Goal: Task Accomplishment & Management: Complete application form

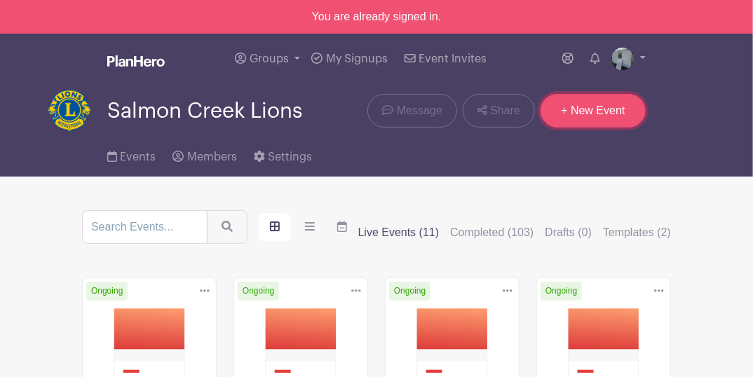
click at [602, 101] on link "+ New Event" at bounding box center [593, 111] width 105 height 34
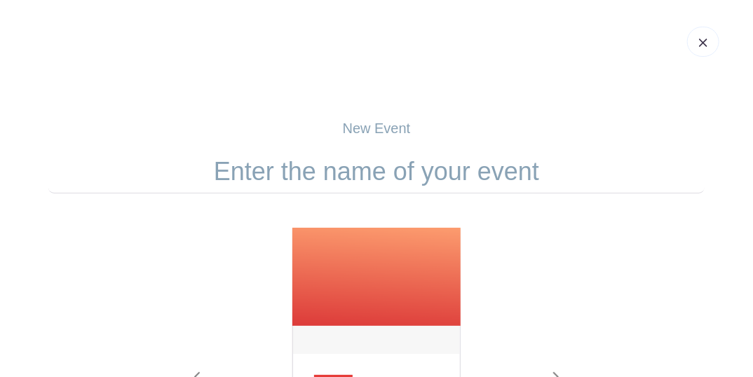
click at [440, 166] on input "text" at bounding box center [376, 171] width 657 height 43
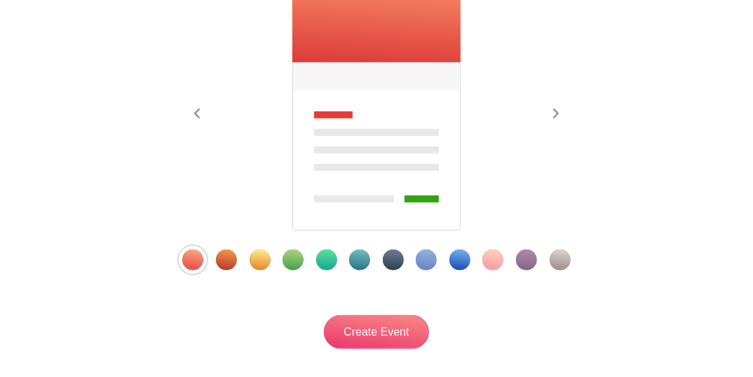
scroll to position [280, 0]
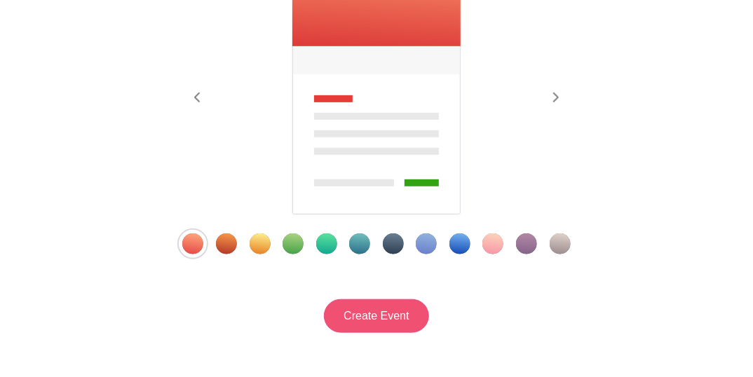
type input "Vision Screening - Fircrest"
click at [407, 321] on input "Create Event" at bounding box center [376, 317] width 105 height 34
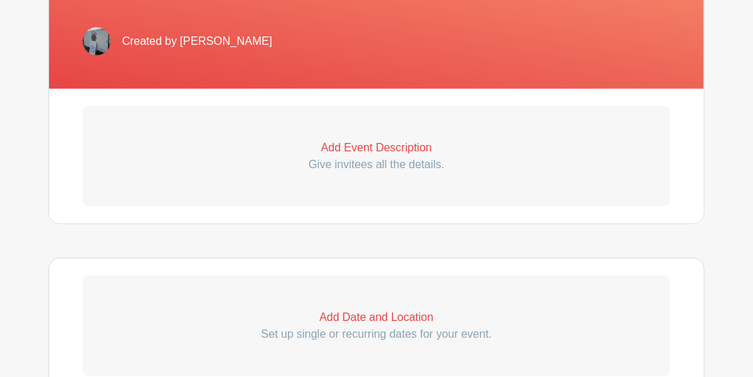
scroll to position [374, 0]
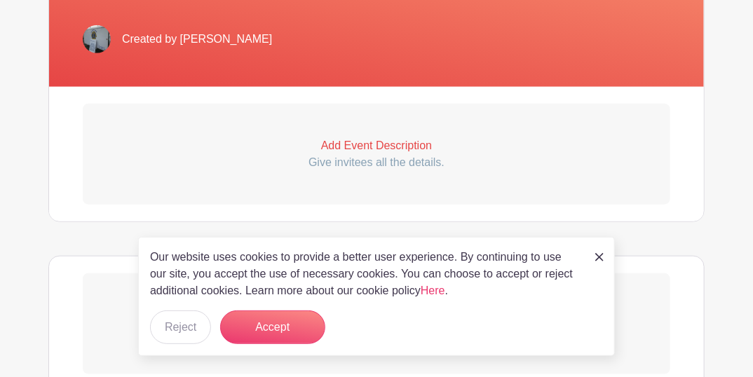
click at [358, 167] on p "Give invitees all the details." at bounding box center [377, 162] width 588 height 17
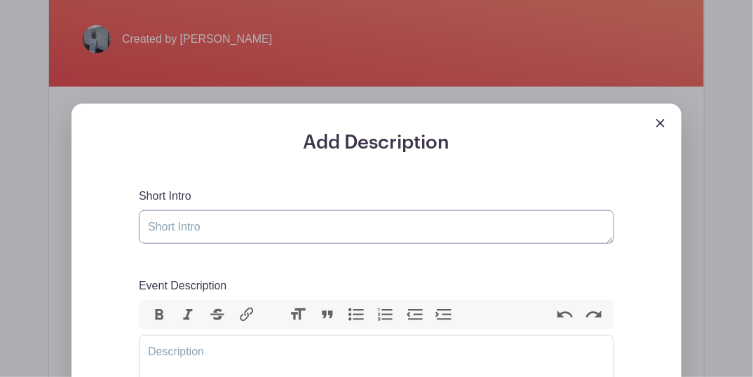
click at [302, 223] on textarea "Short Intro" at bounding box center [377, 227] width 476 height 34
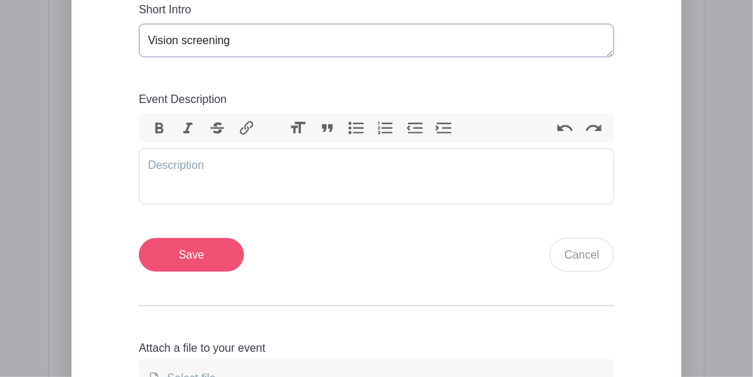
type textarea "Vision screening"
click at [213, 258] on input "Save" at bounding box center [191, 256] width 105 height 34
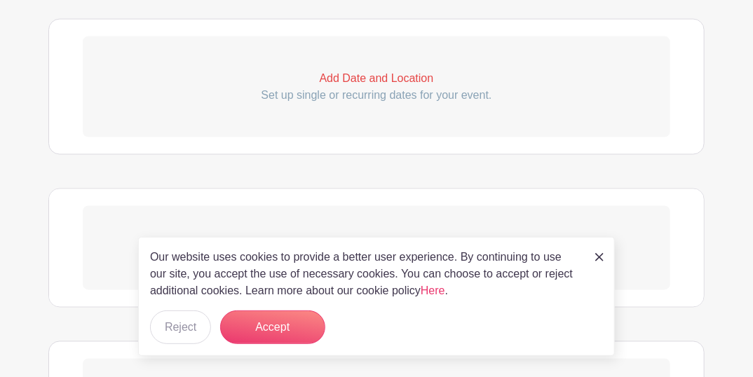
scroll to position [766, 0]
click at [360, 81] on p "Add Date and Location" at bounding box center [377, 75] width 588 height 17
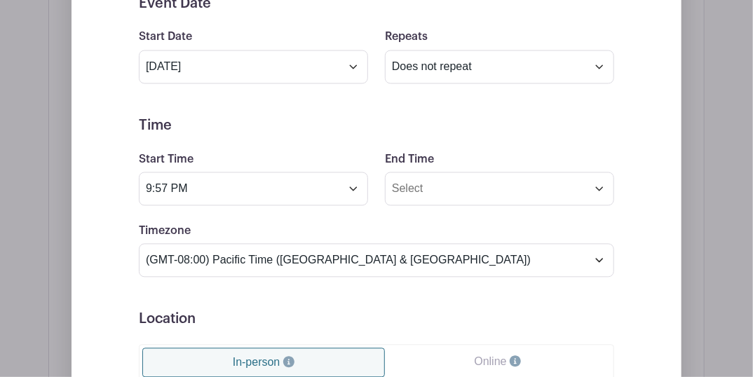
scroll to position [862, 0]
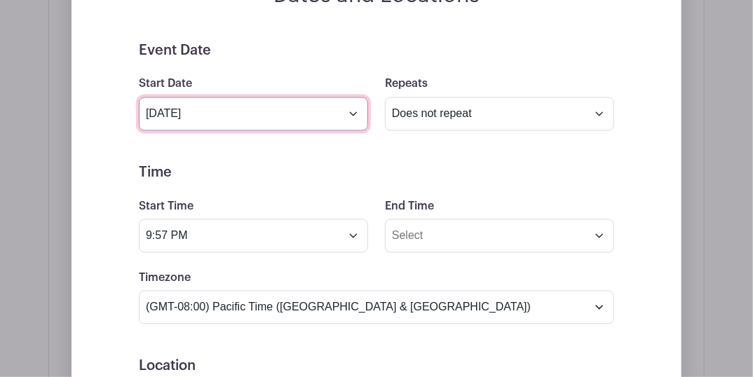
click at [246, 116] on input "Oct 1 2025" at bounding box center [253, 115] width 229 height 34
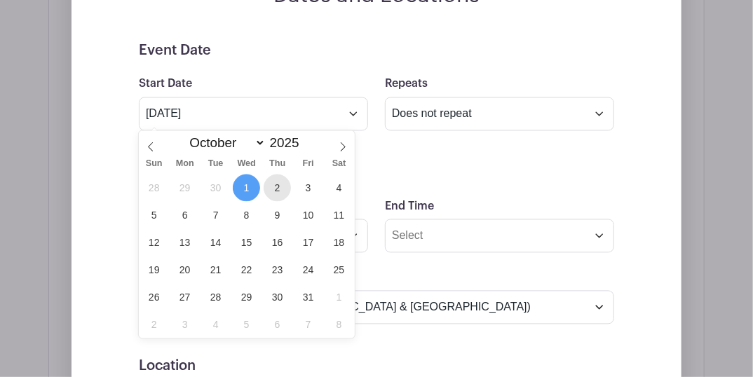
click at [280, 187] on span "2" at bounding box center [277, 188] width 27 height 27
type input "Oct 2 2025"
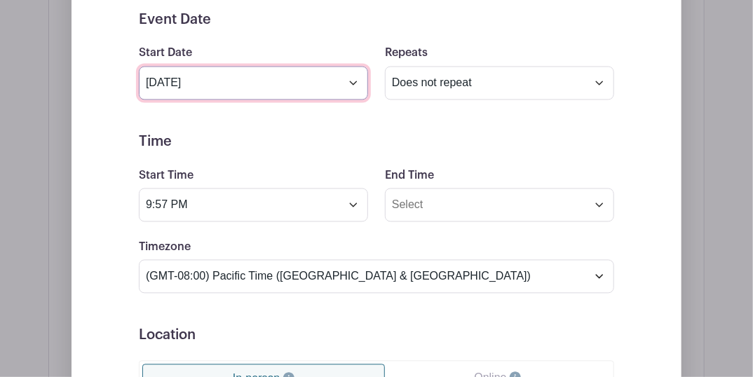
scroll to position [909, 0]
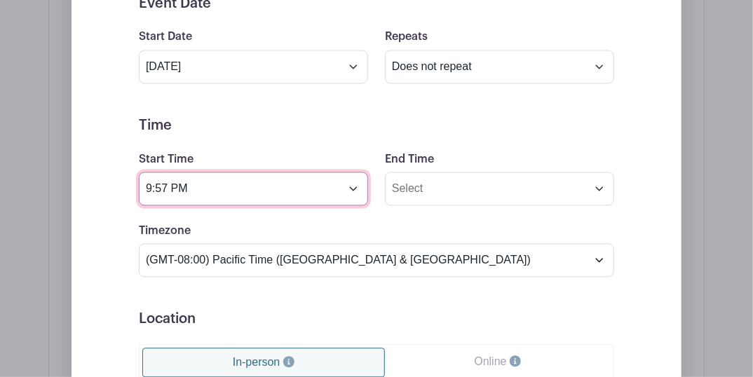
click at [291, 196] on input "9:57 PM" at bounding box center [253, 190] width 229 height 34
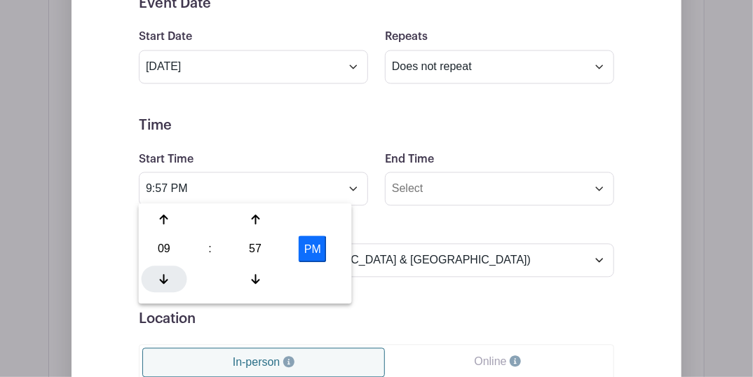
click at [166, 272] on div at bounding box center [165, 279] width 46 height 27
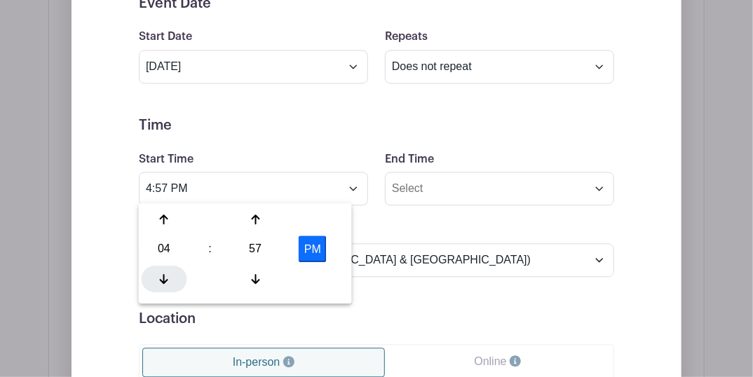
click at [166, 272] on div at bounding box center [165, 279] width 46 height 27
click at [255, 267] on div at bounding box center [256, 279] width 46 height 27
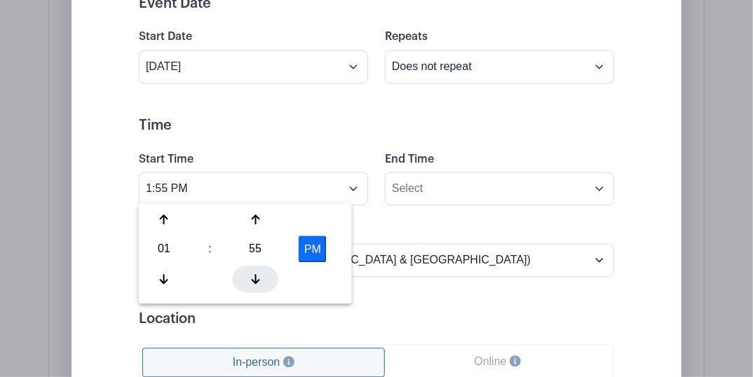
click at [255, 267] on div at bounding box center [256, 279] width 46 height 27
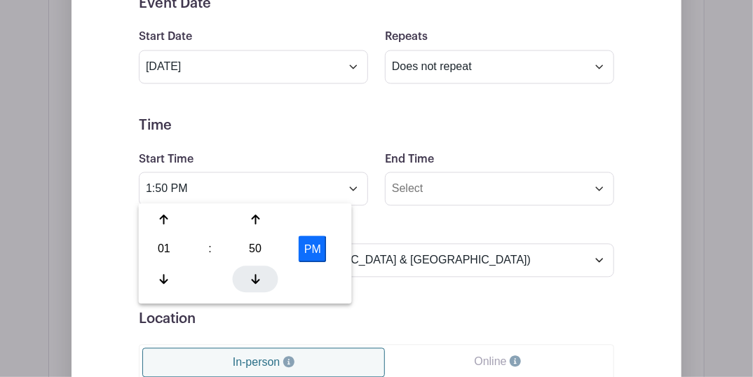
click at [255, 267] on div at bounding box center [256, 279] width 46 height 27
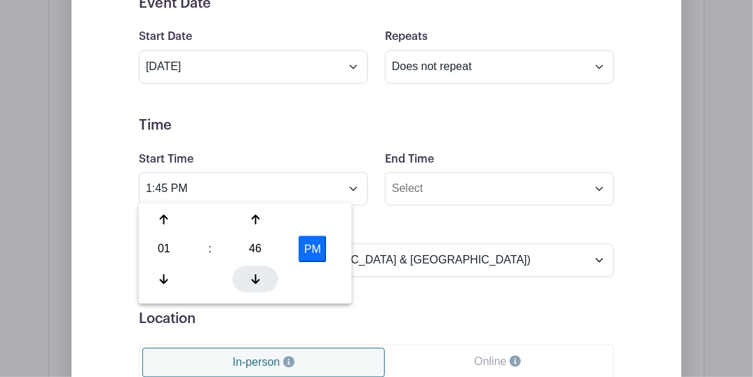
click at [255, 267] on div at bounding box center [256, 279] width 46 height 27
click at [255, 266] on div at bounding box center [256, 279] width 46 height 27
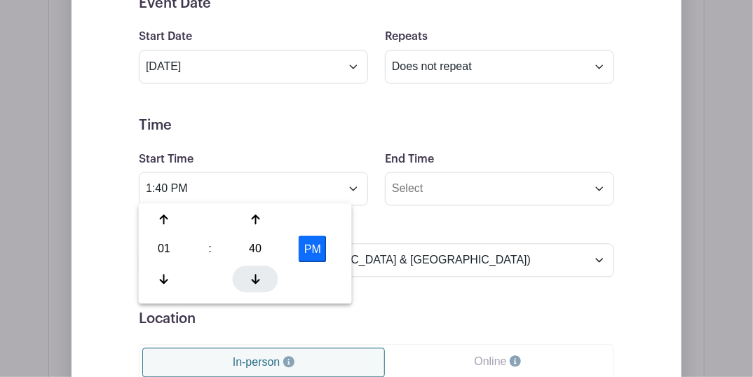
click at [255, 266] on div at bounding box center [256, 279] width 46 height 27
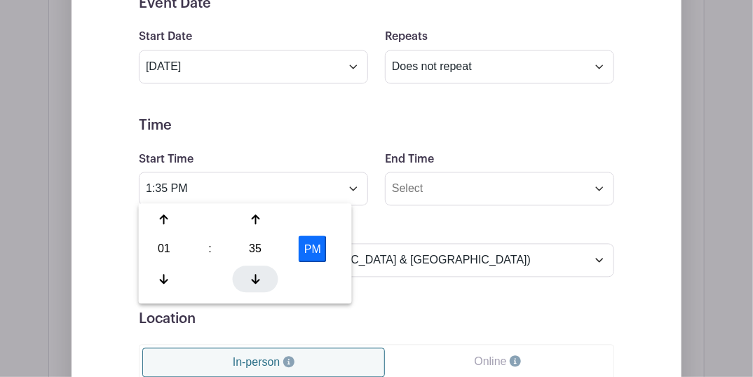
click at [255, 266] on div at bounding box center [256, 279] width 46 height 27
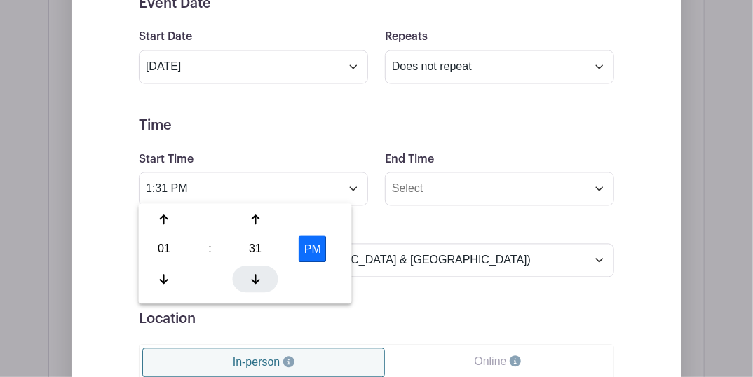
type input "1:30 PM"
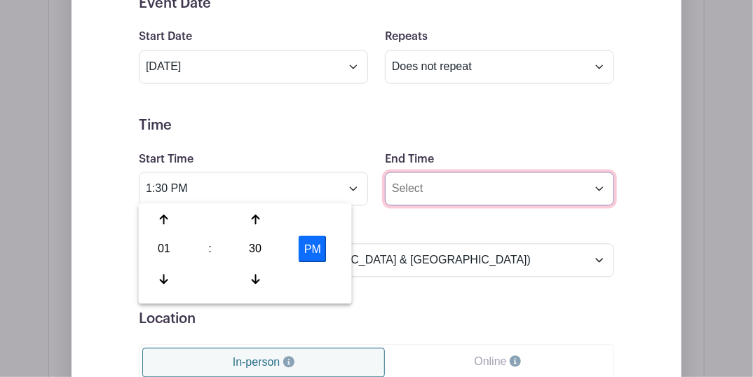
click at [412, 185] on input "End Time" at bounding box center [499, 190] width 229 height 34
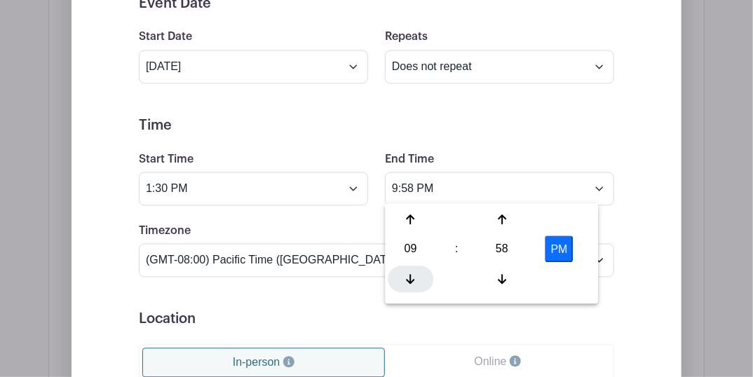
click at [407, 275] on icon at bounding box center [411, 279] width 8 height 11
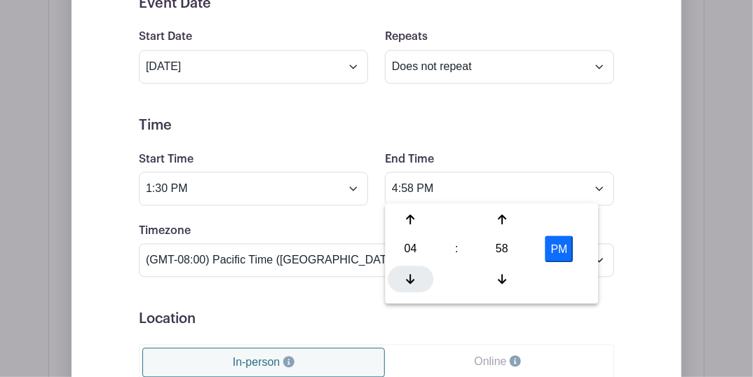
click at [407, 275] on icon at bounding box center [411, 279] width 8 height 11
click at [498, 275] on icon at bounding box center [502, 279] width 8 height 11
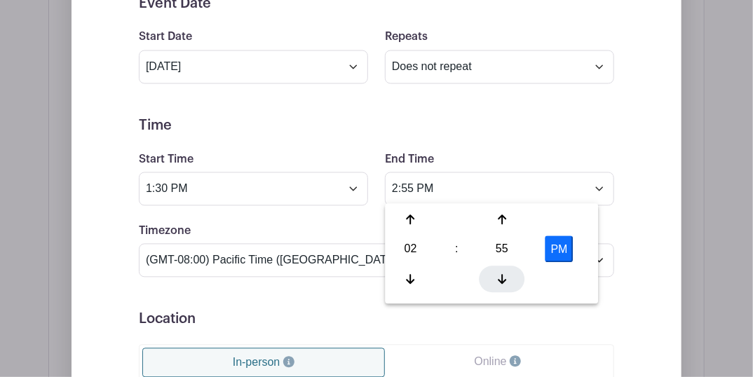
click at [498, 275] on icon at bounding box center [502, 279] width 8 height 11
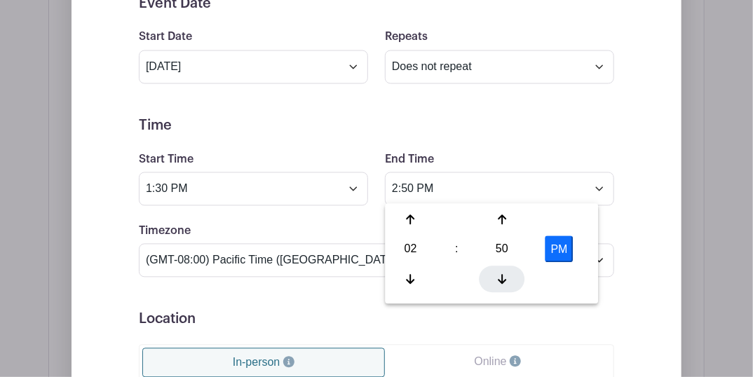
click at [498, 275] on icon at bounding box center [502, 279] width 8 height 11
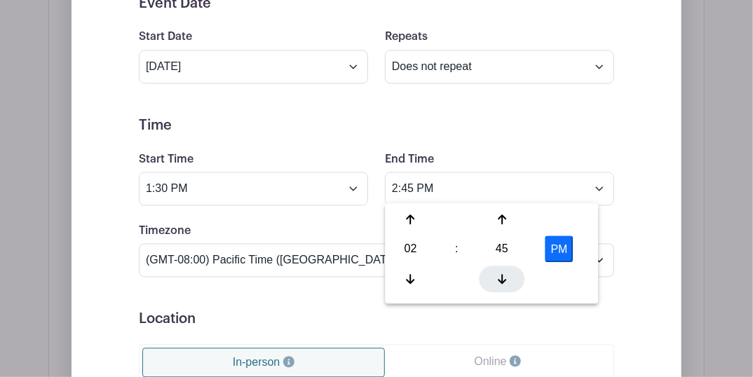
click at [498, 275] on icon at bounding box center [502, 279] width 8 height 11
click at [497, 275] on div at bounding box center [503, 279] width 46 height 27
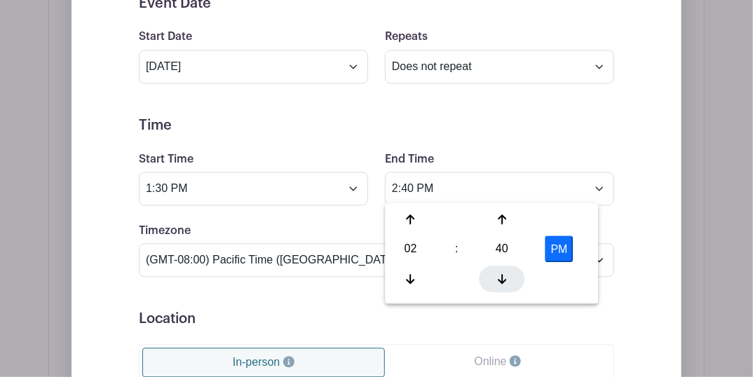
click at [497, 275] on div at bounding box center [503, 279] width 46 height 27
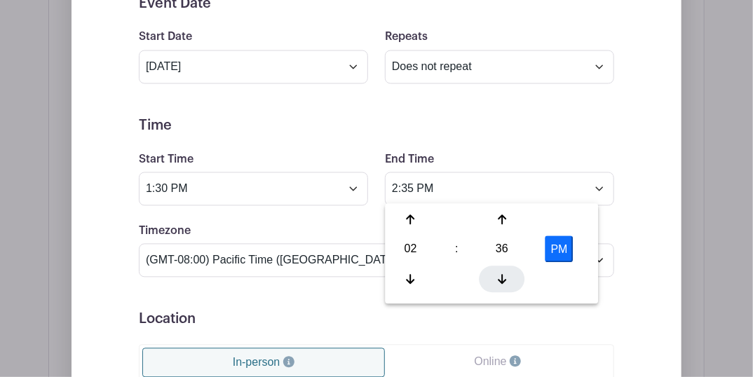
click at [497, 275] on div at bounding box center [503, 279] width 46 height 27
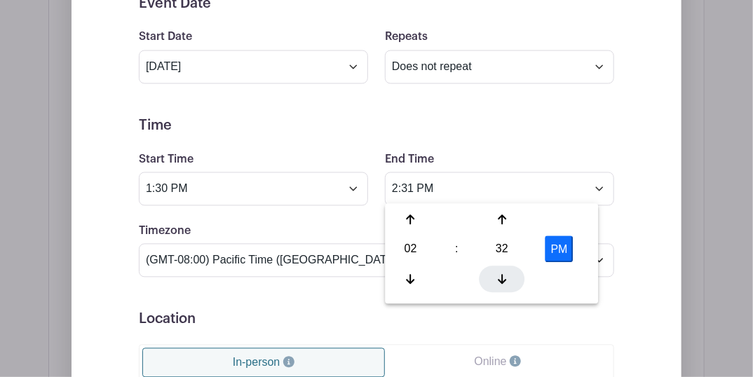
type input "2:30 PM"
click at [460, 132] on h5 "Time" at bounding box center [377, 126] width 476 height 17
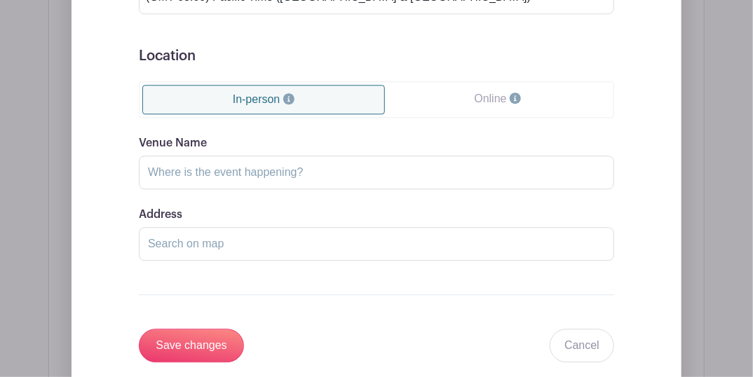
scroll to position [1190, 0]
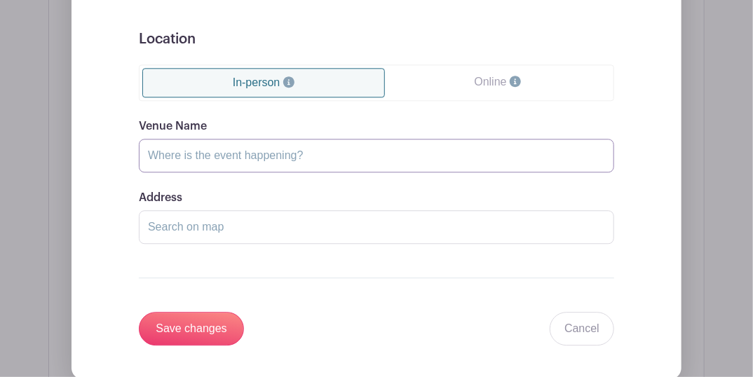
click at [257, 151] on input "Venue Name" at bounding box center [377, 156] width 476 height 34
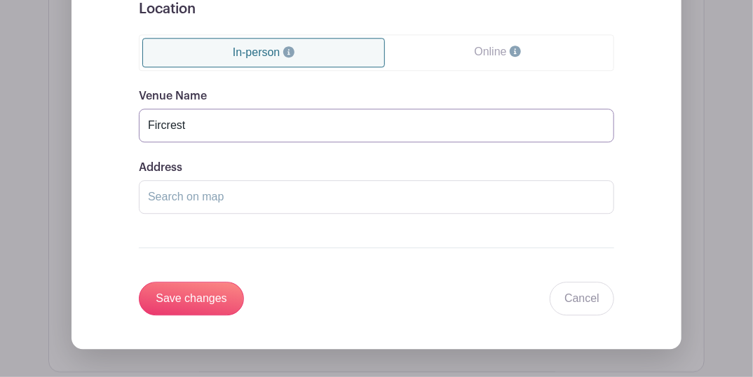
scroll to position [1237, 0]
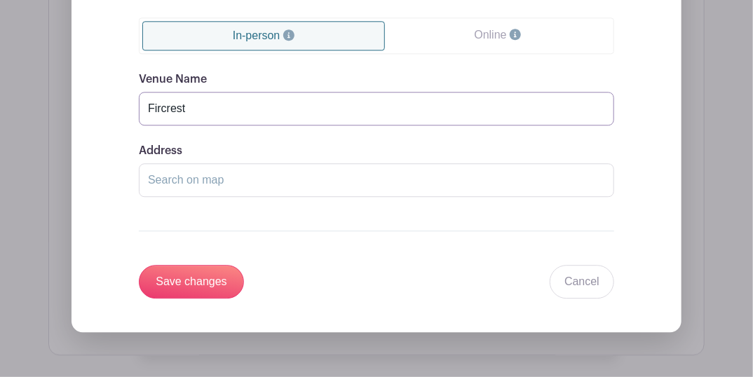
type input "Fircrest"
click at [252, 182] on input "Address" at bounding box center [377, 180] width 476 height 34
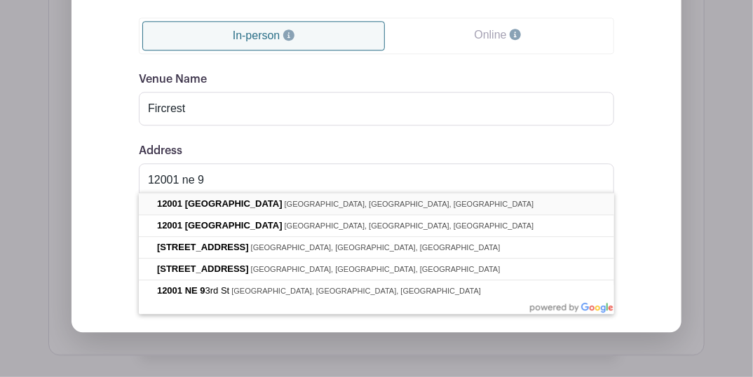
type input "12001 Northeast 9th Street, Vancouver, WA, USA"
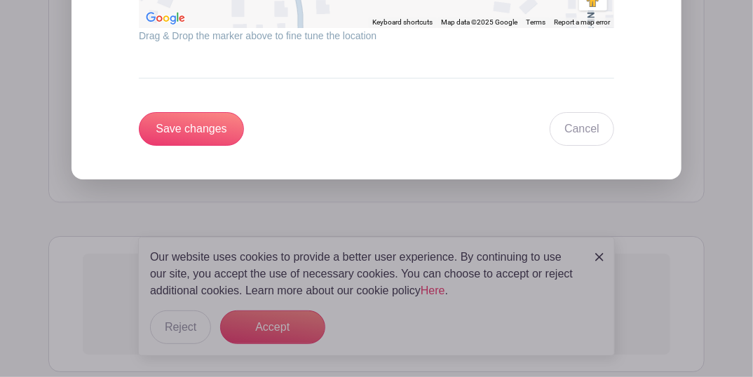
scroll to position [1704, 0]
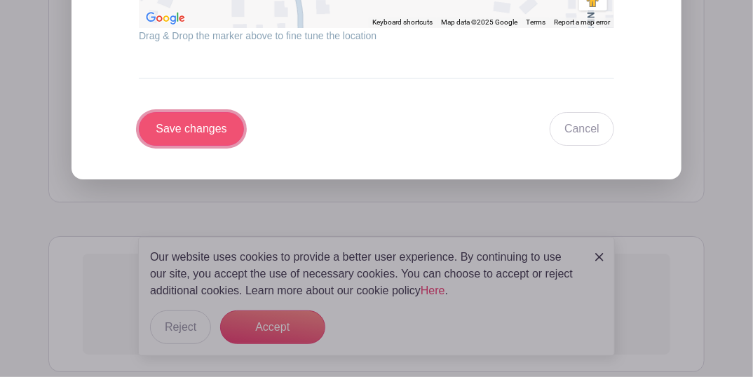
click at [204, 127] on input "Save changes" at bounding box center [191, 129] width 105 height 34
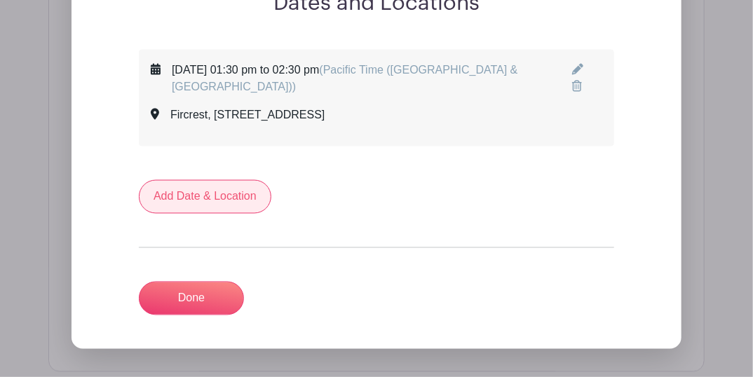
scroll to position [757, 0]
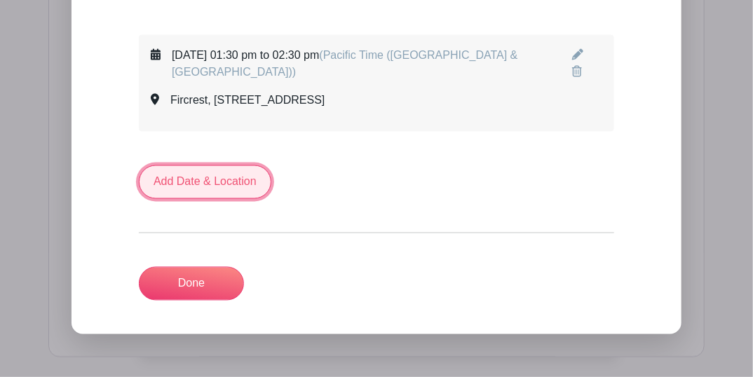
click at [221, 191] on link "Add Date & Location" at bounding box center [205, 183] width 133 height 34
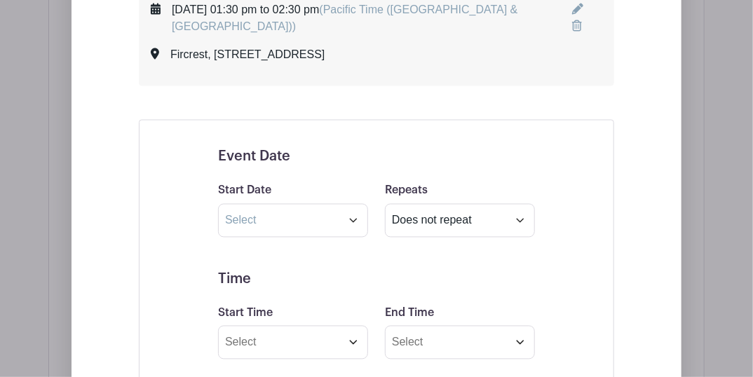
scroll to position [851, 0]
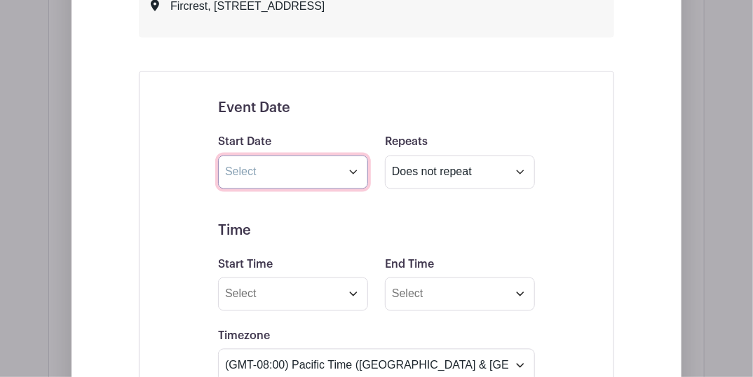
click at [259, 170] on input "text" at bounding box center [293, 173] width 150 height 34
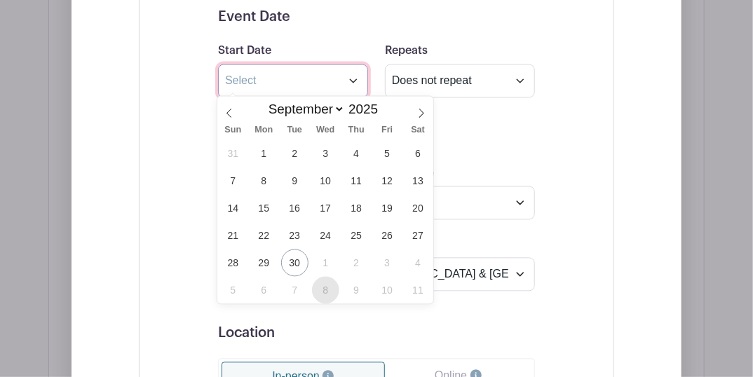
scroll to position [944, 0]
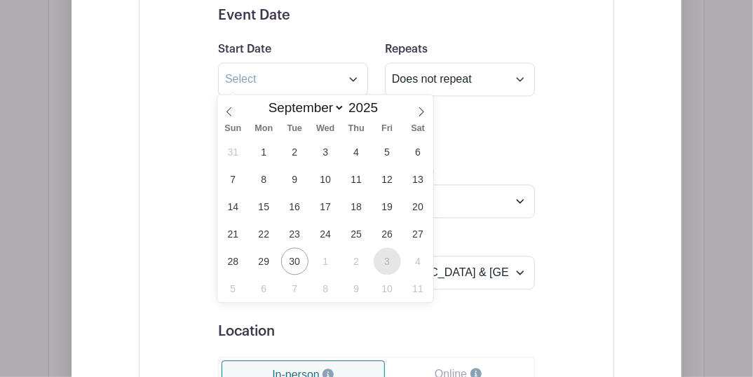
click at [389, 259] on span "3" at bounding box center [387, 261] width 27 height 27
type input "Oct 3 2025"
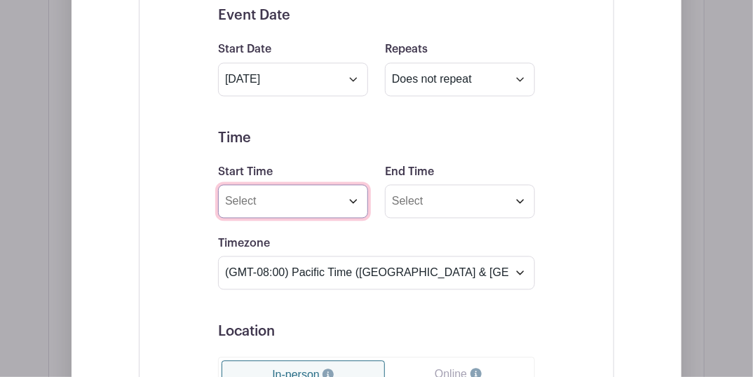
click at [269, 193] on input "Start Time" at bounding box center [293, 202] width 150 height 34
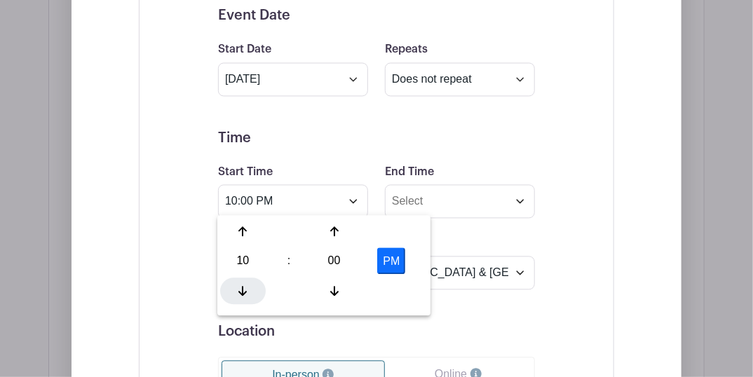
click at [239, 287] on icon at bounding box center [243, 291] width 8 height 11
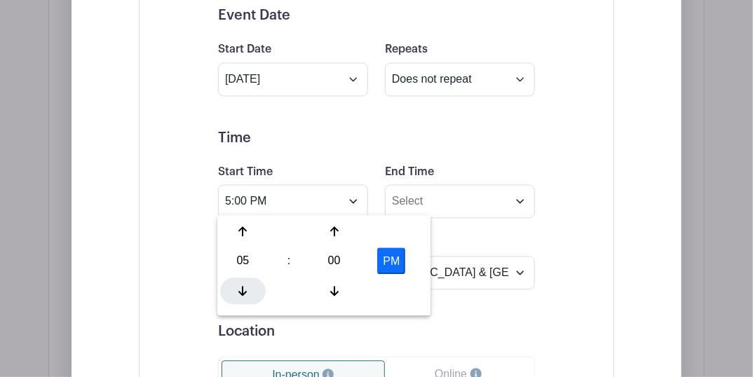
click at [239, 287] on icon at bounding box center [243, 291] width 8 height 11
click at [240, 287] on icon at bounding box center [243, 291] width 8 height 11
click at [241, 287] on icon at bounding box center [243, 291] width 8 height 11
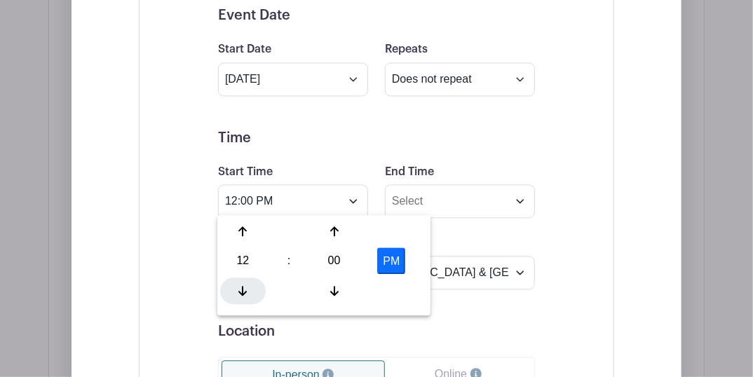
click at [241, 287] on icon at bounding box center [243, 291] width 8 height 11
type input "10:00 AM"
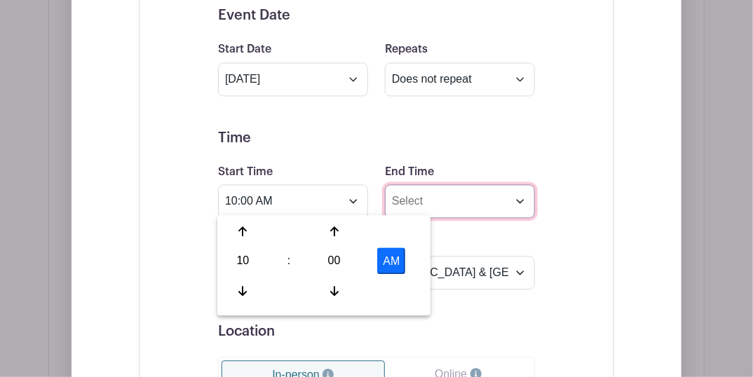
click at [463, 203] on input "End Time" at bounding box center [460, 202] width 150 height 34
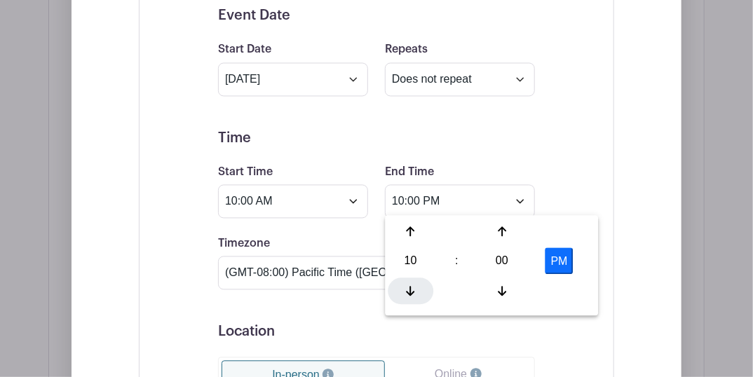
click at [413, 295] on icon at bounding box center [411, 291] width 8 height 11
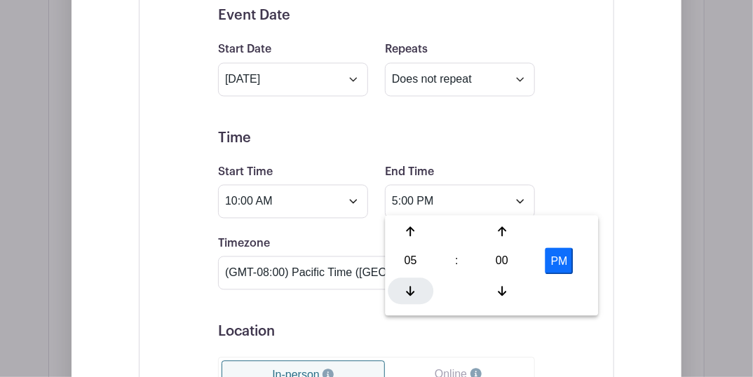
click at [413, 295] on icon at bounding box center [411, 291] width 8 height 11
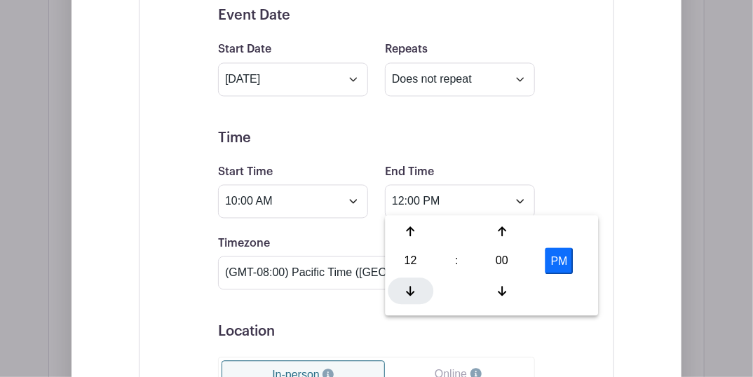
click at [413, 295] on icon at bounding box center [411, 291] width 8 height 11
type input "11:00 AM"
click at [464, 141] on h5 "Time" at bounding box center [376, 138] width 317 height 17
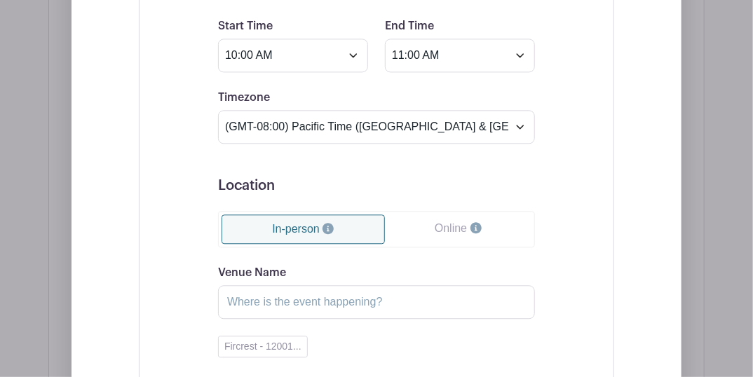
scroll to position [1132, 0]
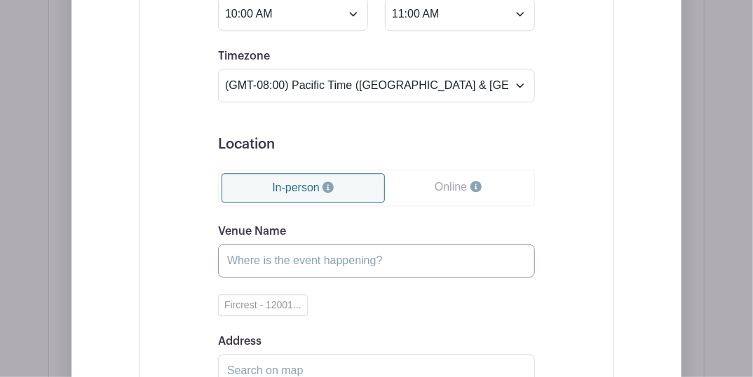
click at [257, 248] on input "Venue Name" at bounding box center [376, 261] width 317 height 34
click at [262, 295] on button "Fircrest - 12001..." at bounding box center [263, 306] width 90 height 22
type input "Fircrest"
type input "12001 Northeast 9th Street, Vancouver, WA, USA"
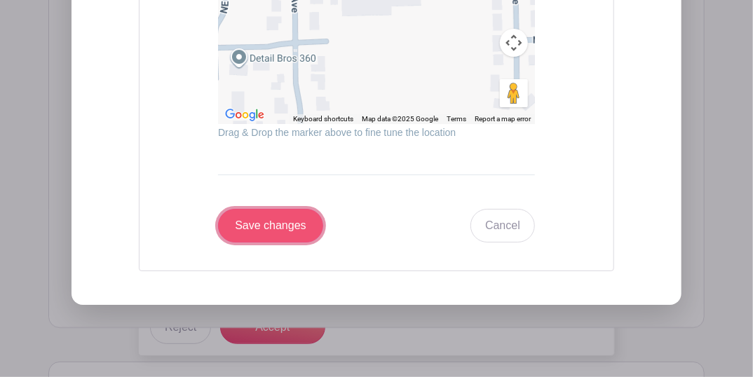
click at [255, 224] on input "Save changes" at bounding box center [270, 226] width 105 height 34
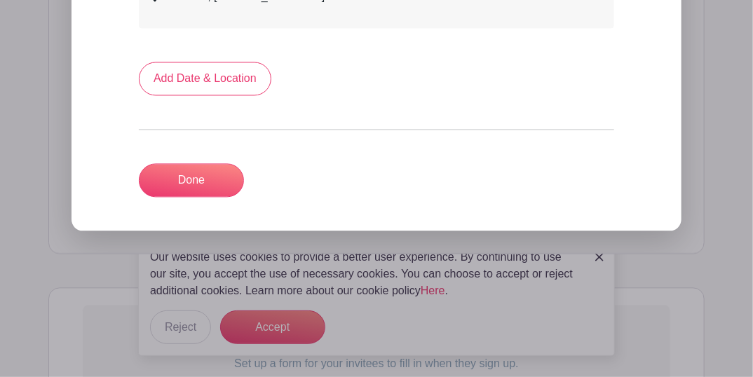
scroll to position [1005, 0]
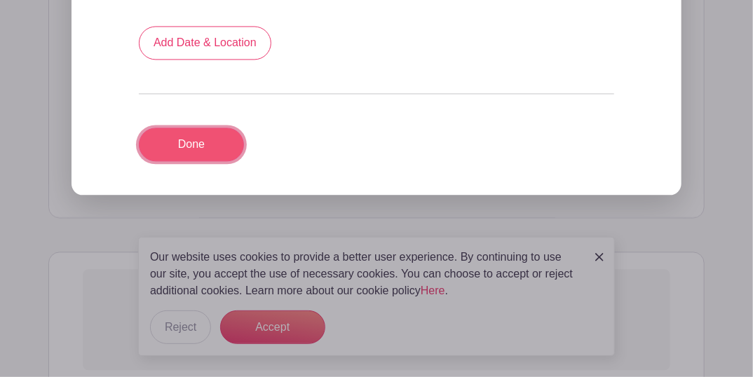
click at [203, 145] on link "Done" at bounding box center [191, 145] width 105 height 34
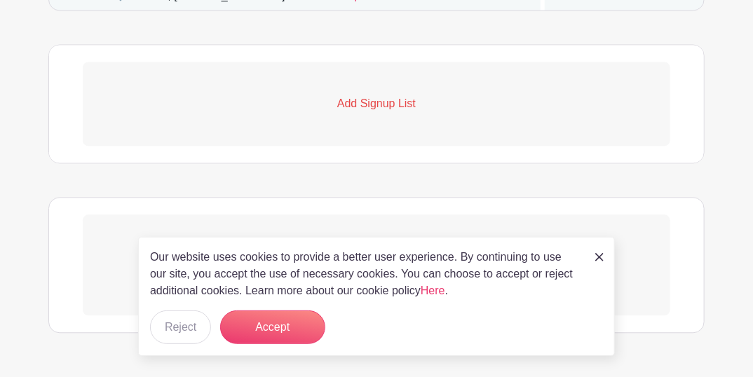
scroll to position [1010, 0]
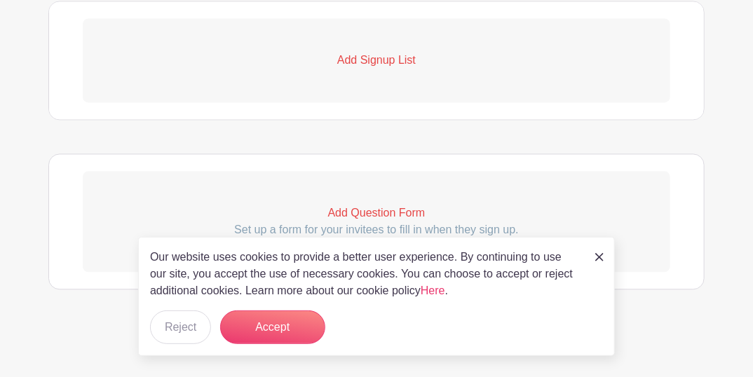
click at [342, 63] on p "Add Signup List" at bounding box center [377, 60] width 588 height 17
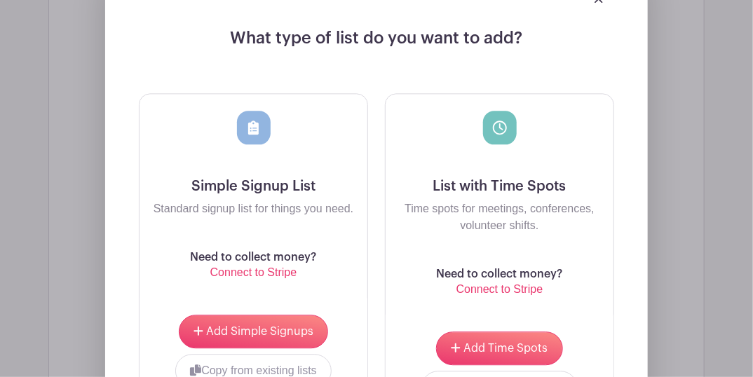
scroll to position [1198, 0]
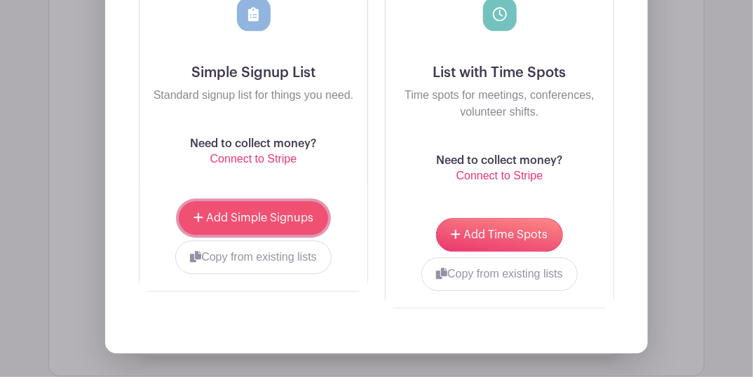
click at [280, 224] on span "Add Simple Signups" at bounding box center [259, 218] width 107 height 11
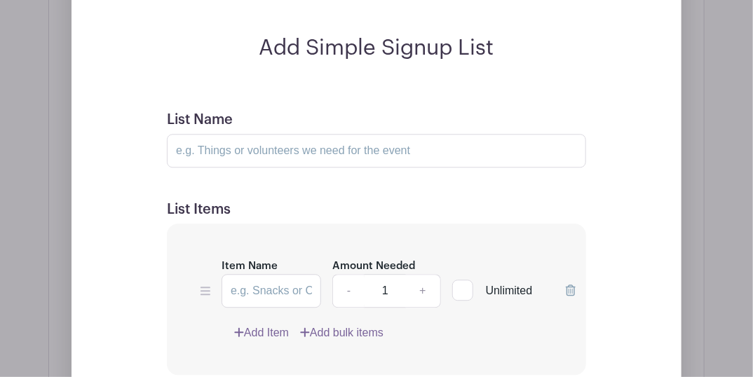
scroll to position [1169, 0]
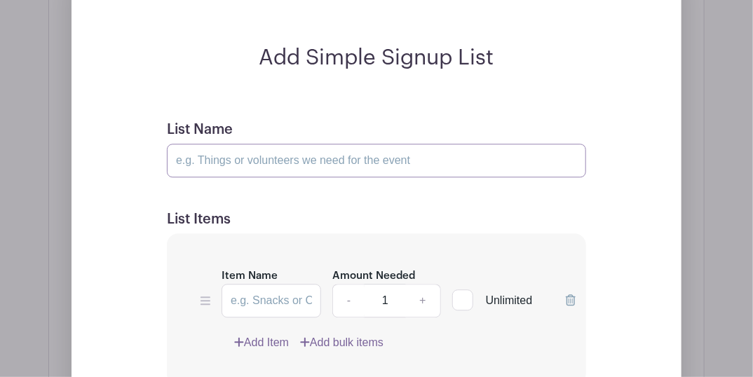
click at [246, 175] on input "List Name" at bounding box center [377, 161] width 420 height 34
type input "Volunteers"
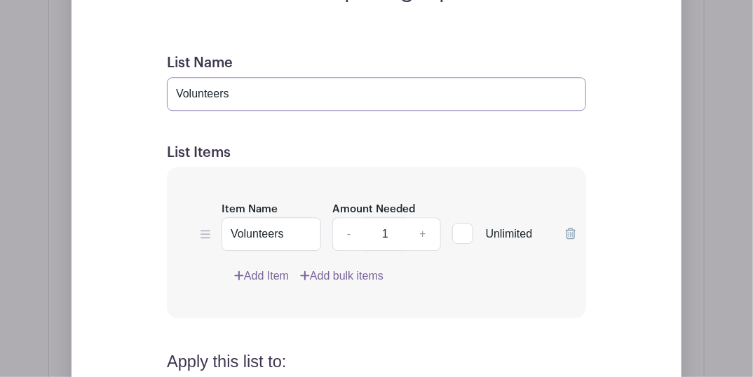
scroll to position [1309, 0]
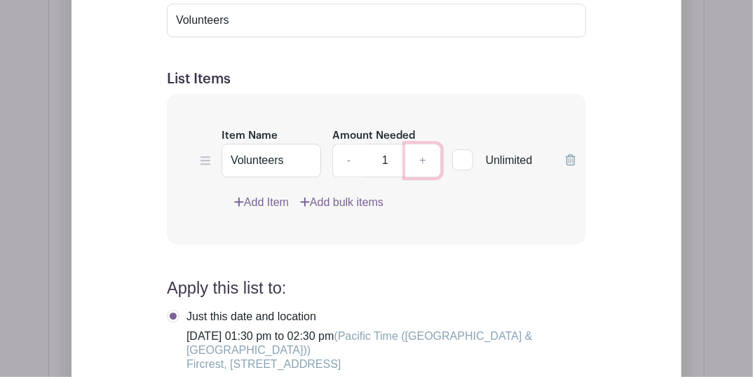
click at [424, 177] on link "+" at bounding box center [423, 161] width 35 height 34
type input "2"
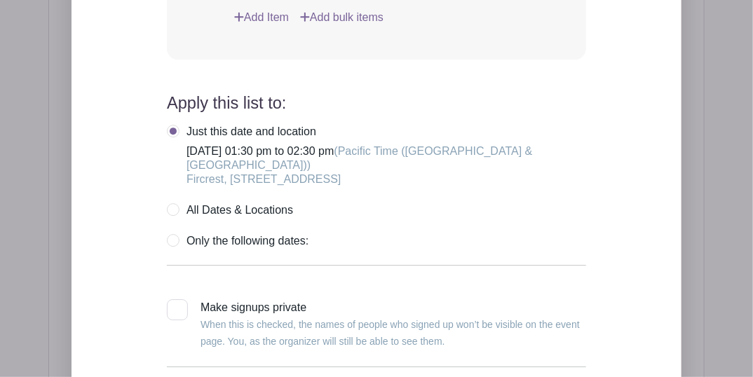
scroll to position [1496, 0]
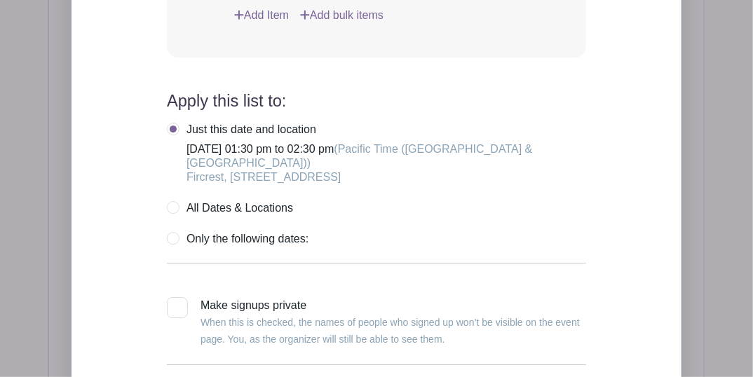
click at [174, 145] on label "Just this date and location Thursday, October 02, 2025 at 01:30 pm to 02:30 pm …" at bounding box center [377, 154] width 420 height 62
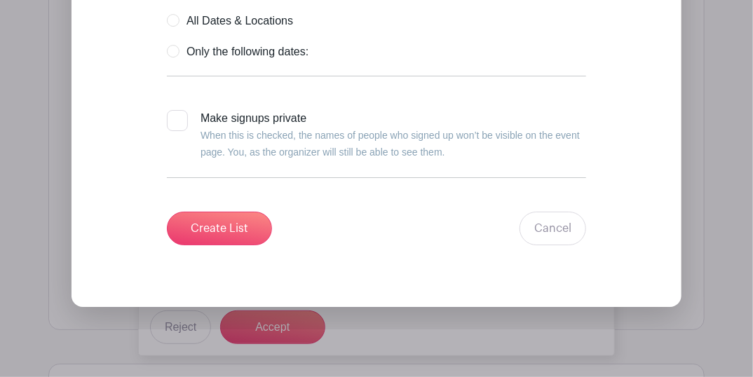
scroll to position [1824, 0]
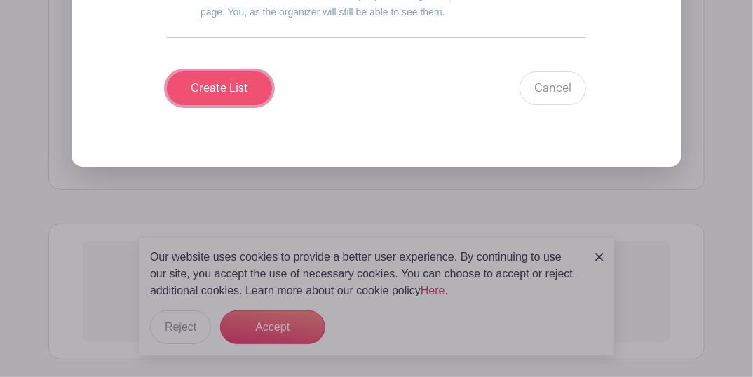
click at [220, 103] on input "Create List" at bounding box center [219, 89] width 105 height 34
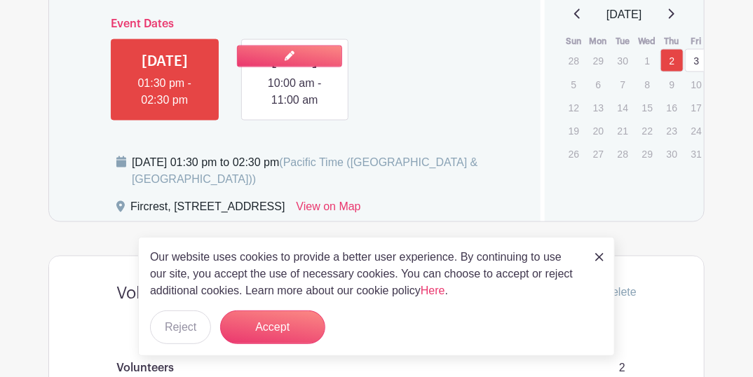
scroll to position [724, 0]
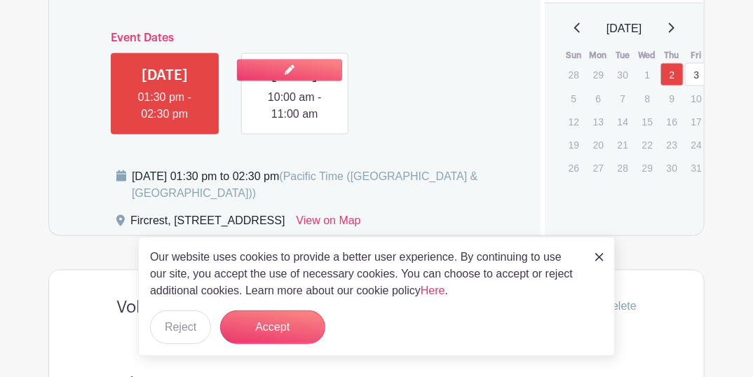
click at [295, 123] on link at bounding box center [295, 123] width 0 height 0
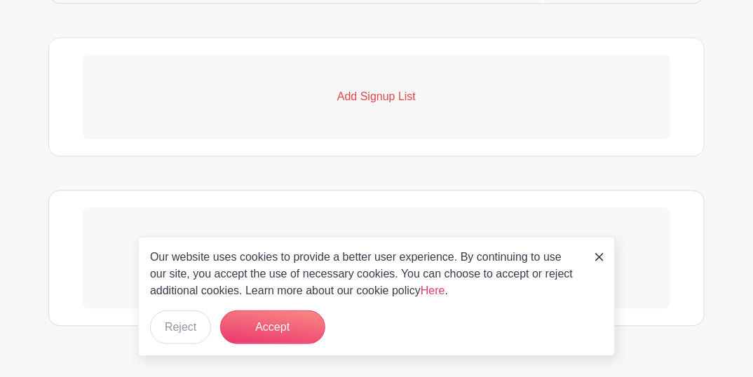
scroll to position [958, 0]
click at [347, 105] on p "Add Signup List" at bounding box center [377, 96] width 588 height 17
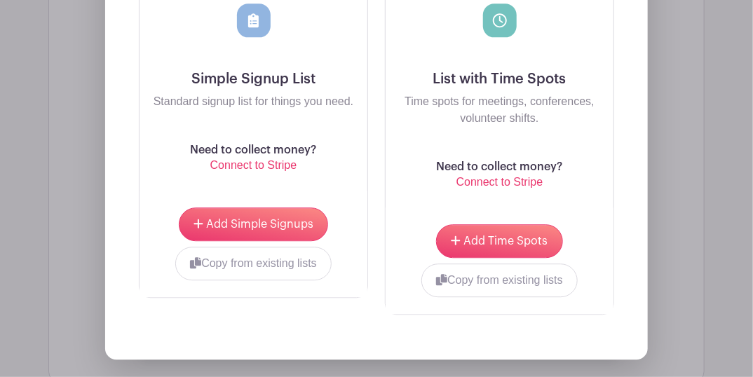
scroll to position [1191, 0]
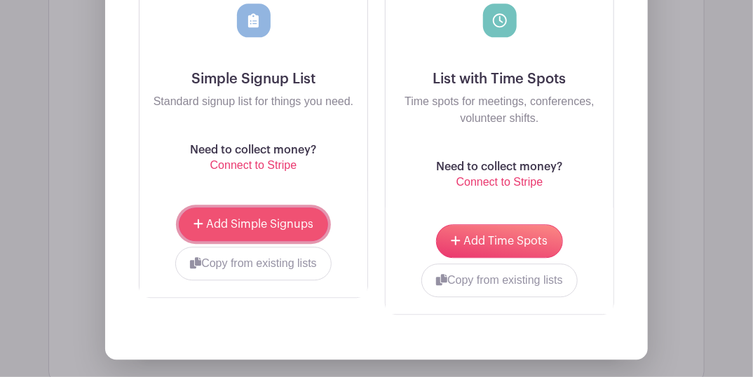
click at [269, 230] on span "Add Simple Signups" at bounding box center [259, 224] width 107 height 11
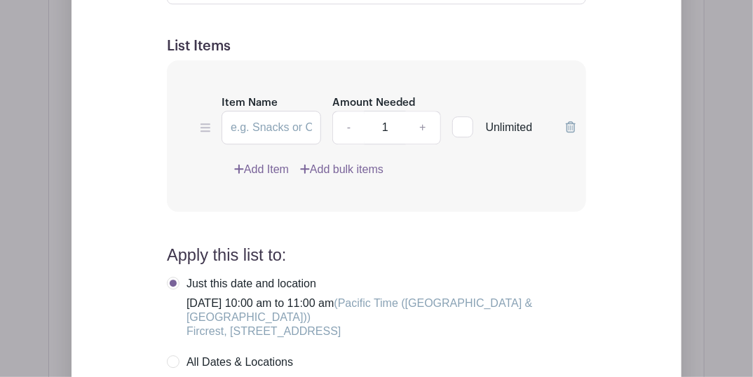
scroll to position [1257, 0]
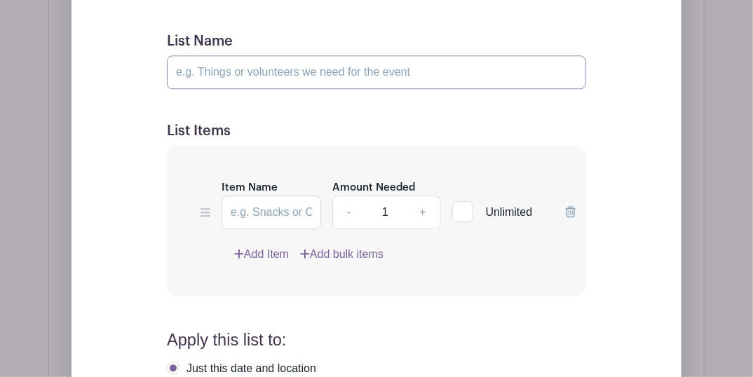
click at [232, 89] on input "List Name" at bounding box center [377, 72] width 420 height 34
type input "Volunteers"
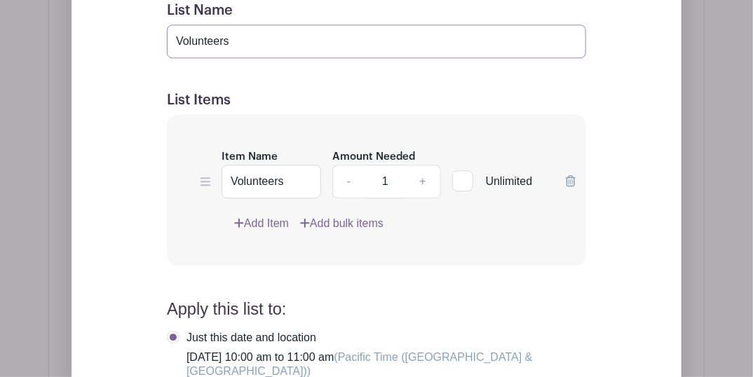
scroll to position [1351, 0]
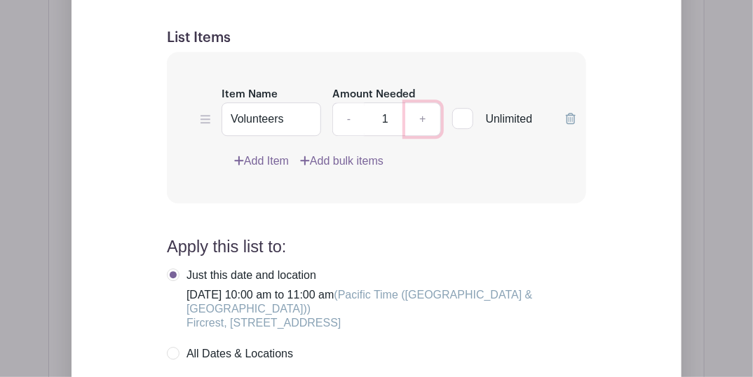
click at [426, 131] on link "+" at bounding box center [423, 119] width 35 height 34
type input "2"
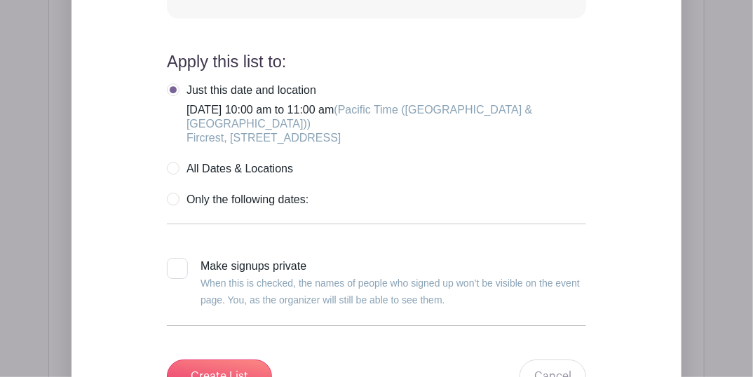
scroll to position [1538, 0]
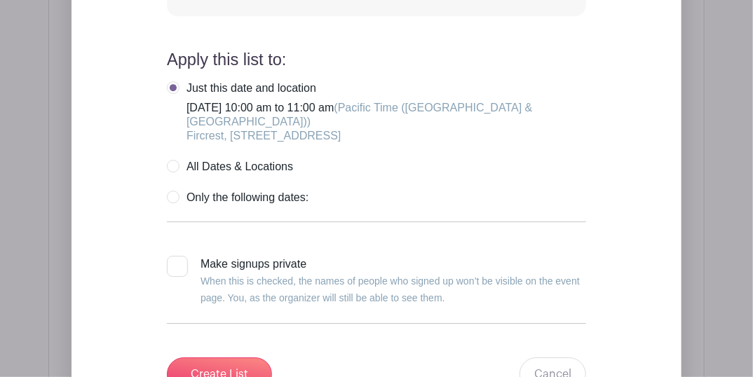
click at [170, 103] on label "Just this date and location Friday, October 03, 2025 at 10:00 am to 11:00 am (P…" at bounding box center [377, 112] width 420 height 62
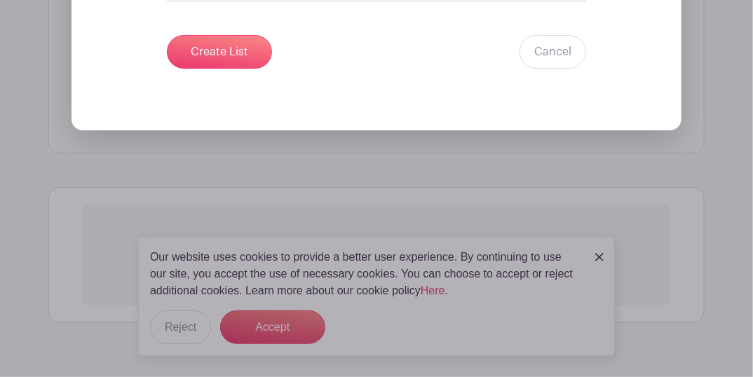
scroll to position [1865, 0]
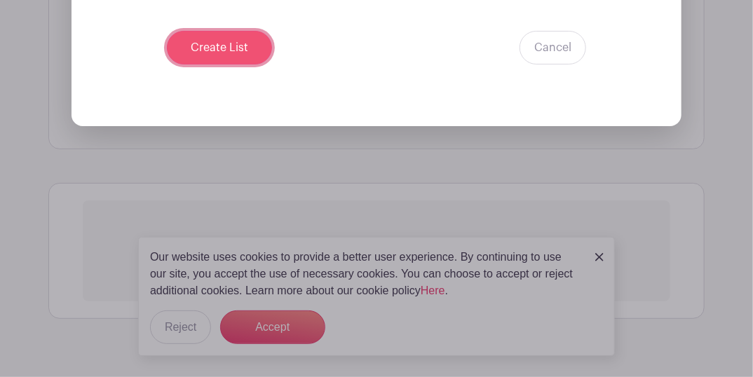
click at [219, 51] on input "Create List" at bounding box center [219, 48] width 105 height 34
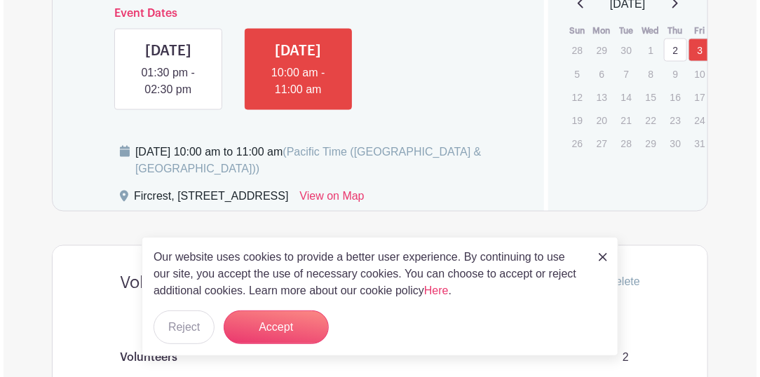
scroll to position [732, 0]
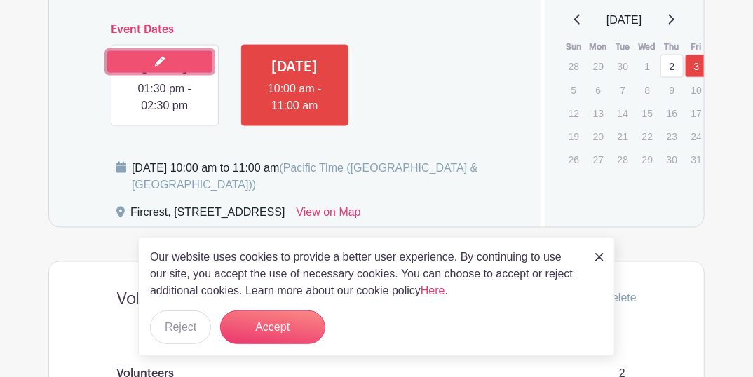
click at [174, 68] on link at bounding box center [159, 62] width 105 height 22
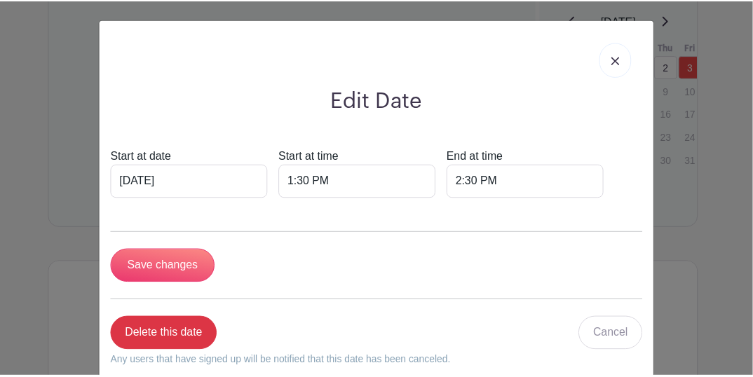
scroll to position [0, 0]
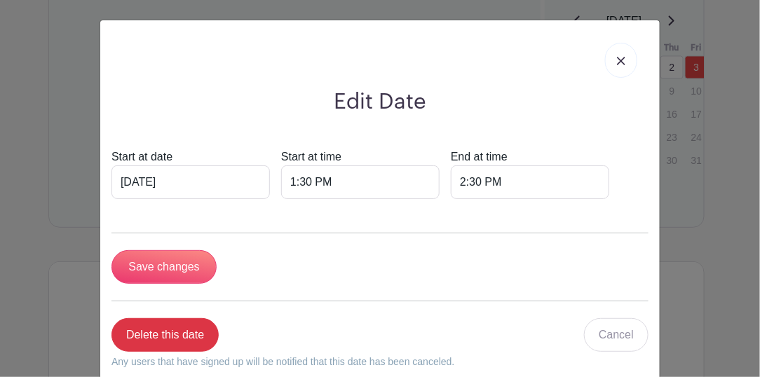
click at [617, 62] on img at bounding box center [621, 61] width 8 height 8
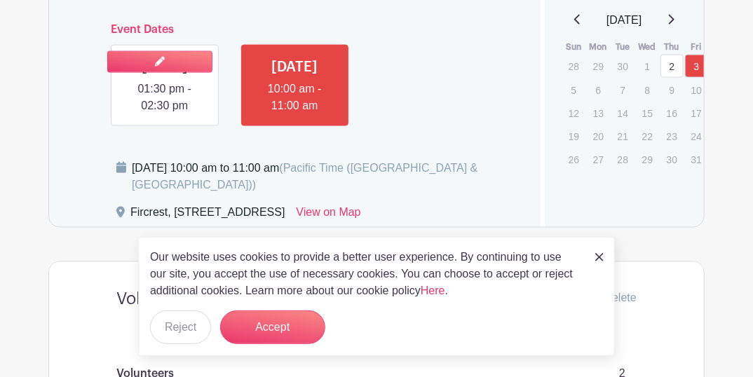
click at [165, 114] on link at bounding box center [165, 114] width 0 height 0
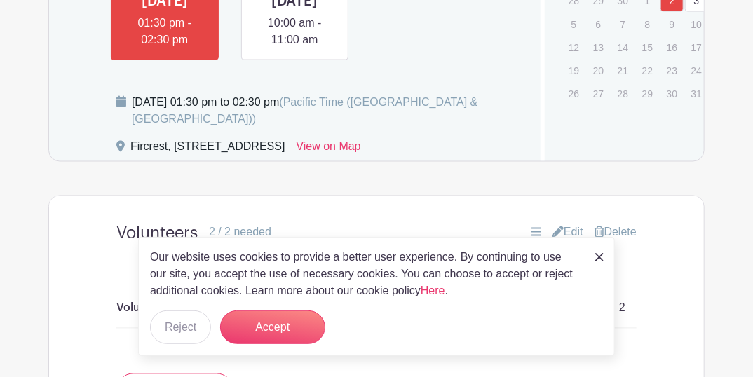
scroll to position [779, 0]
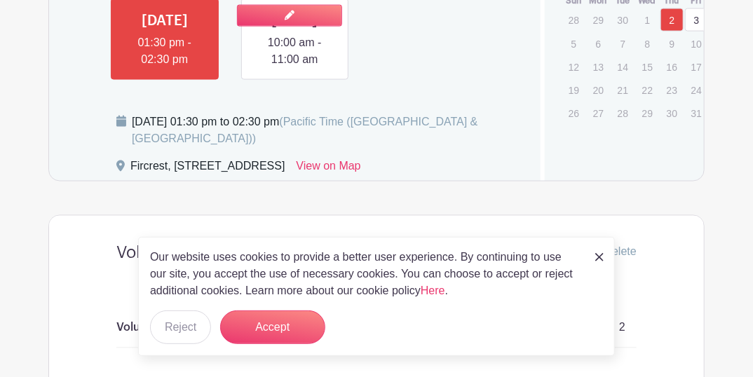
click at [295, 68] on link at bounding box center [295, 68] width 0 height 0
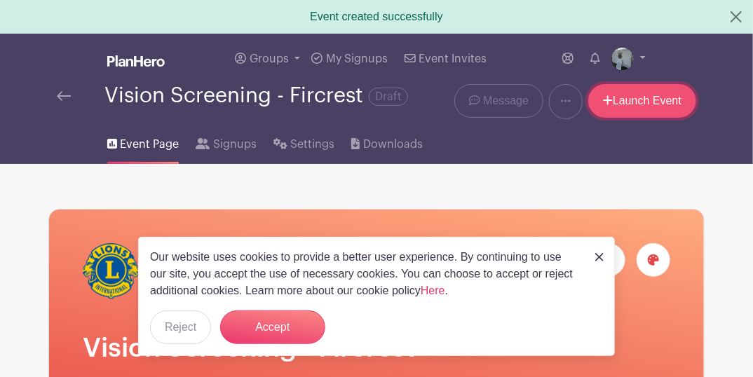
click at [624, 104] on link "Launch Event" at bounding box center [643, 101] width 108 height 34
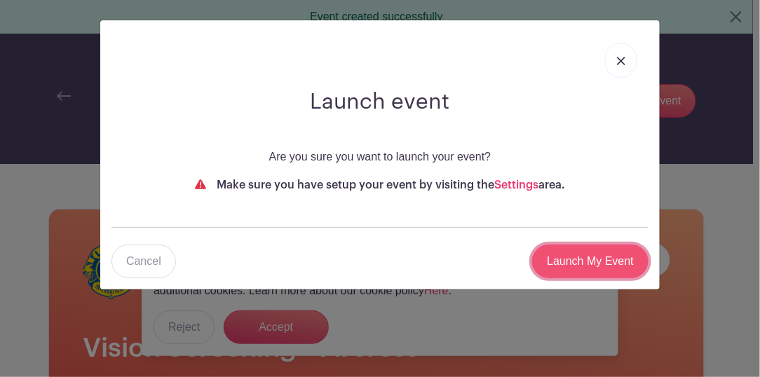
click at [581, 260] on input "Launch My Event" at bounding box center [590, 262] width 116 height 34
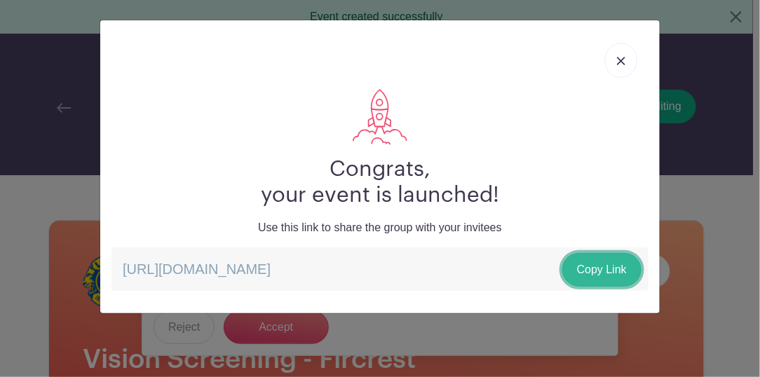
click at [594, 263] on link "Copy Link" at bounding box center [602, 270] width 79 height 34
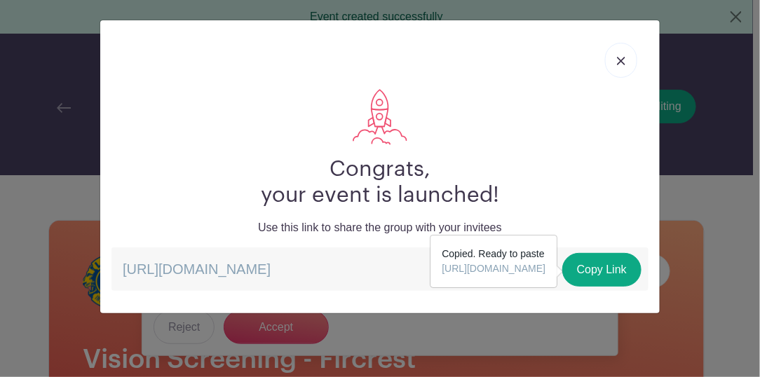
click at [615, 53] on link at bounding box center [621, 60] width 32 height 35
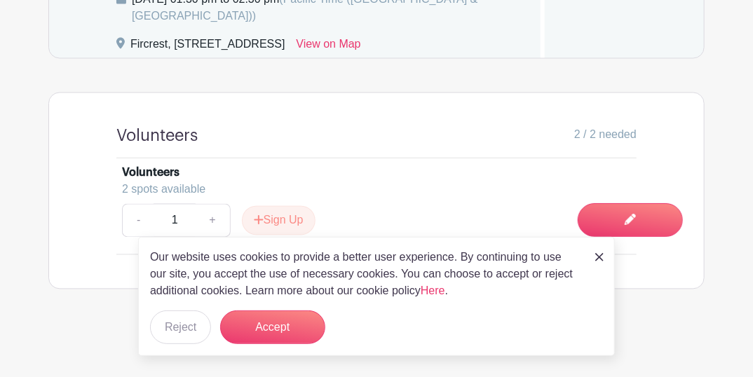
scroll to position [876, 0]
click at [295, 217] on button "Sign Up" at bounding box center [279, 220] width 74 height 29
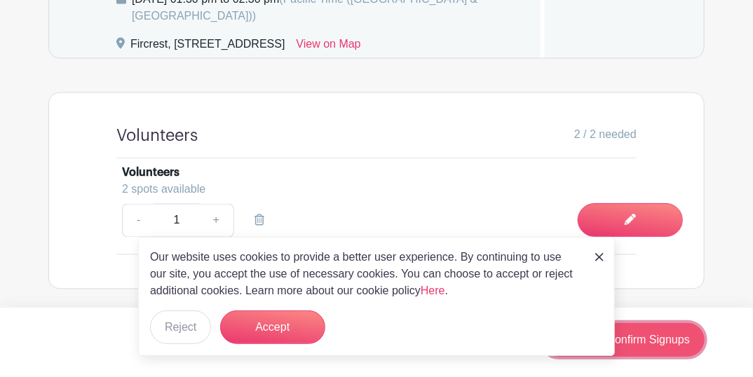
click at [655, 342] on link "Review & Confirm Signups" at bounding box center [623, 340] width 163 height 34
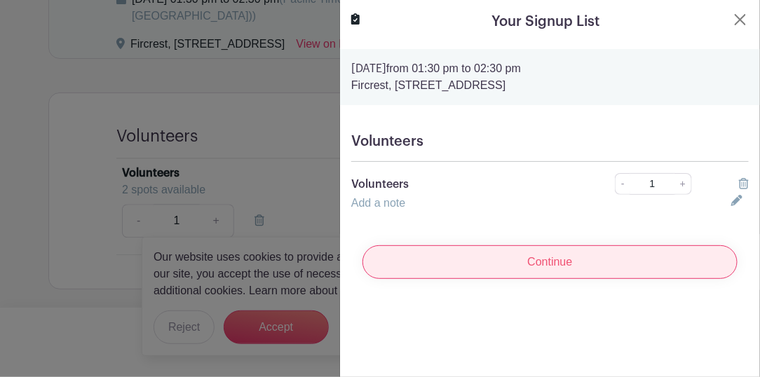
click at [580, 263] on input "Continue" at bounding box center [550, 263] width 375 height 34
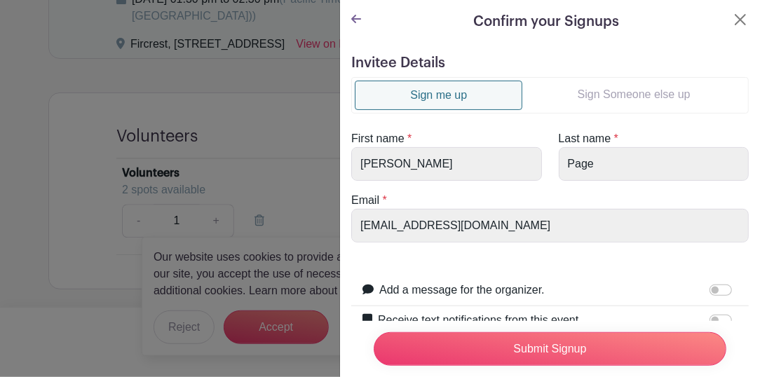
click at [582, 95] on link "Sign Someone else up" at bounding box center [634, 95] width 223 height 28
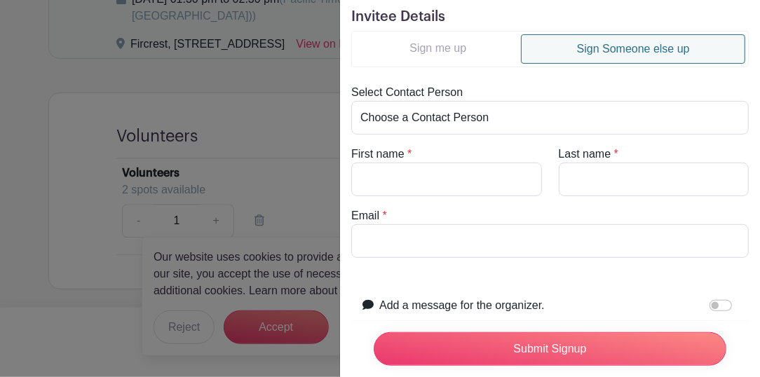
scroll to position [0, 0]
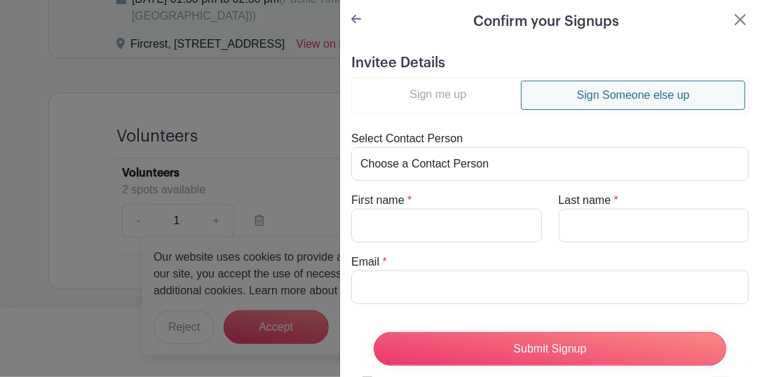
click at [462, 95] on link "Sign me up" at bounding box center [438, 95] width 166 height 28
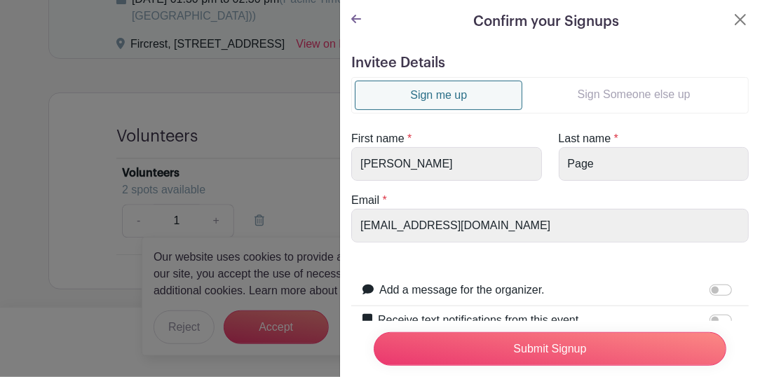
click at [582, 86] on link "Sign Someone else up" at bounding box center [634, 95] width 223 height 28
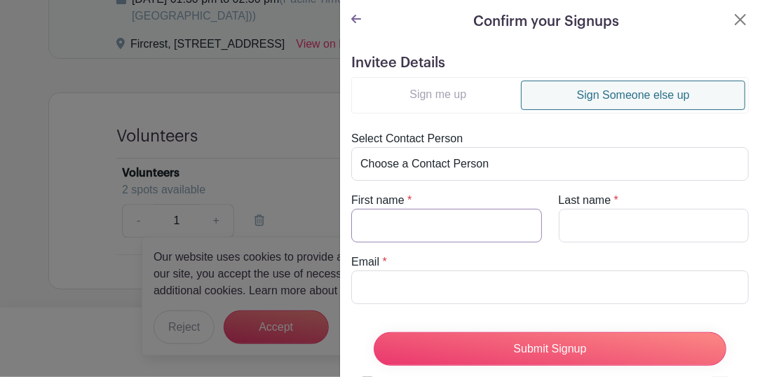
click at [429, 219] on input "First name" at bounding box center [446, 226] width 191 height 34
type input "[PERSON_NAME]"
click at [597, 223] on input "Last name" at bounding box center [654, 226] width 191 height 34
type input "Page"
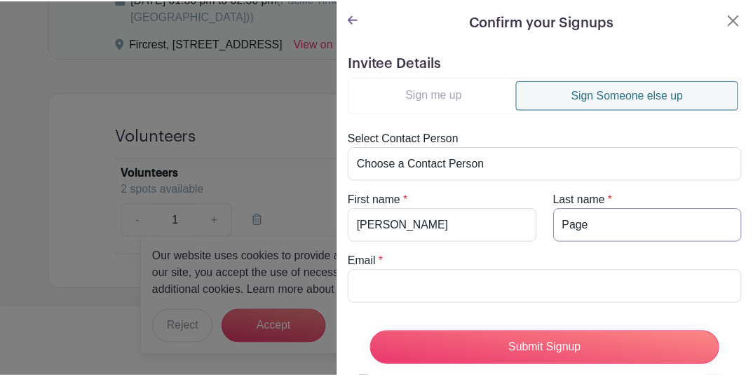
scroll to position [46, 0]
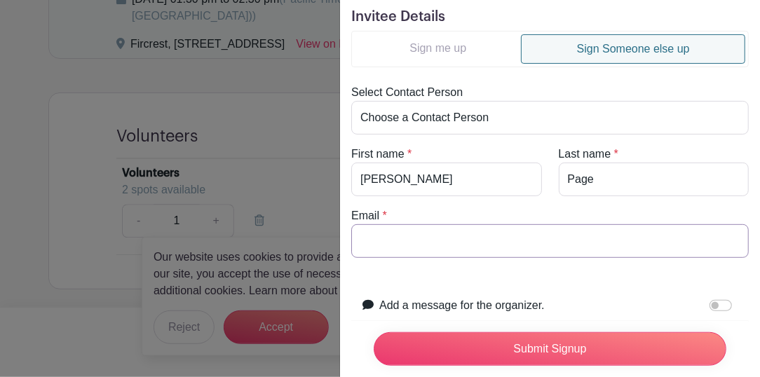
click at [403, 238] on input "Email" at bounding box center [550, 241] width 398 height 34
type input "[PERSON_NAME][EMAIL_ADDRESS][DOMAIN_NAME]"
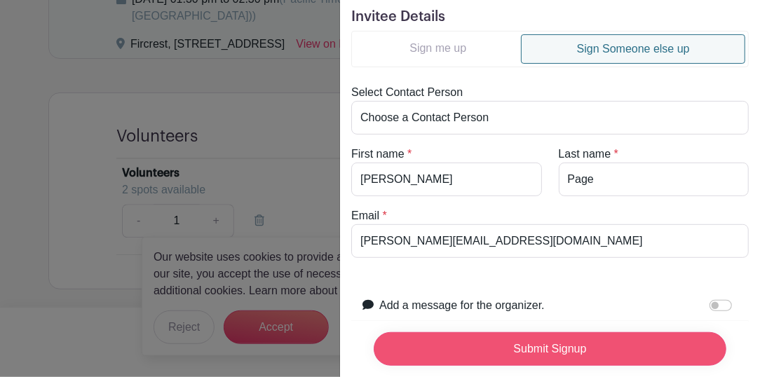
click at [564, 336] on input "Submit Signup" at bounding box center [550, 350] width 353 height 34
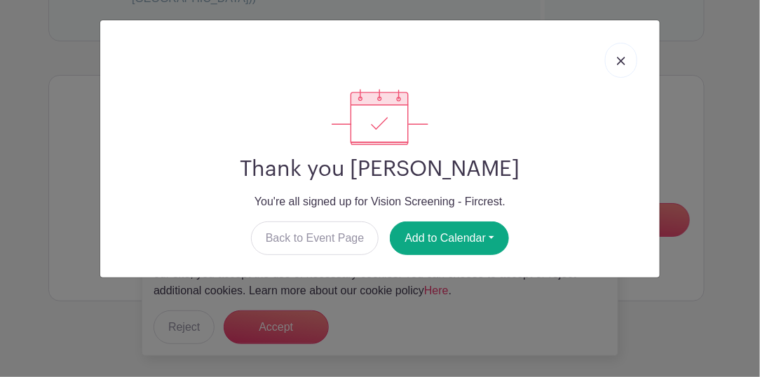
click at [628, 51] on link at bounding box center [621, 60] width 32 height 35
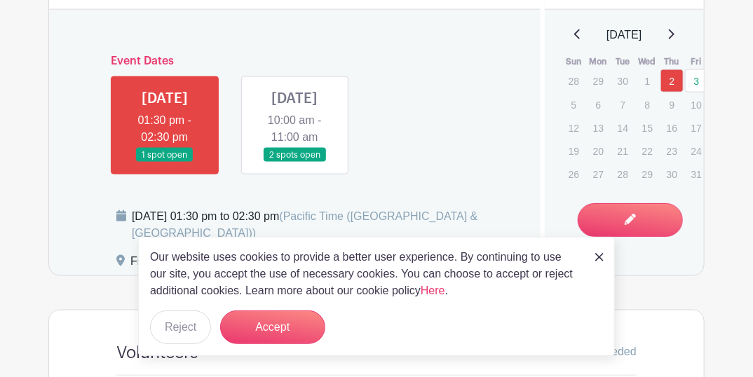
scroll to position [624, 0]
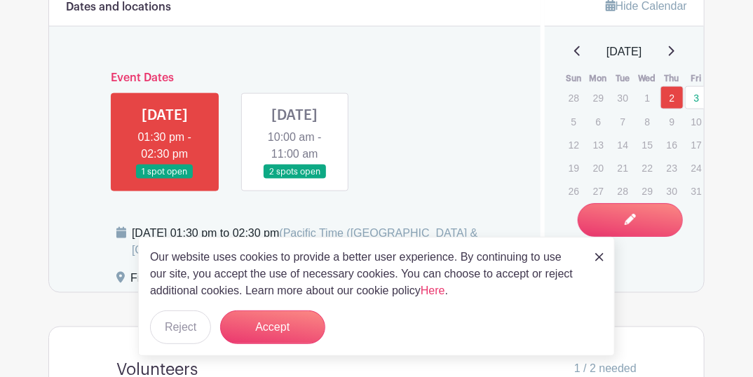
click at [295, 180] on link at bounding box center [295, 180] width 0 height 0
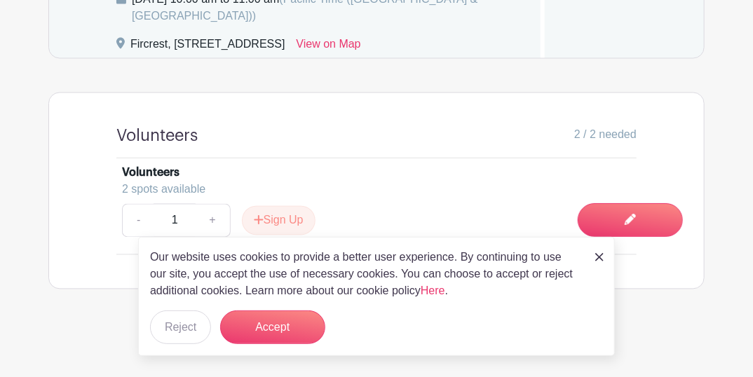
scroll to position [876, 0]
click at [297, 220] on button "Sign Up" at bounding box center [279, 220] width 74 height 29
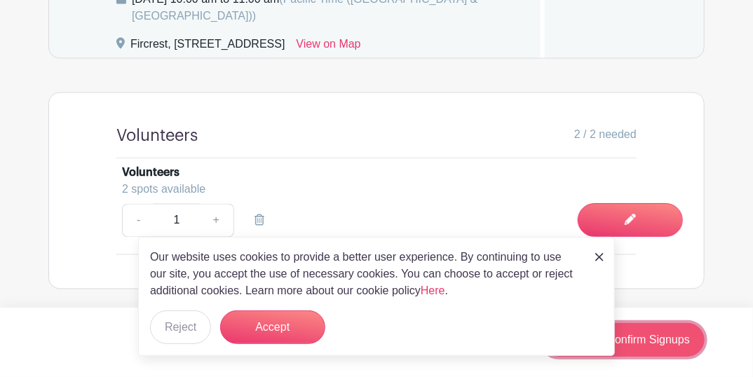
click at [655, 341] on link "Review & Confirm Signups" at bounding box center [623, 340] width 163 height 34
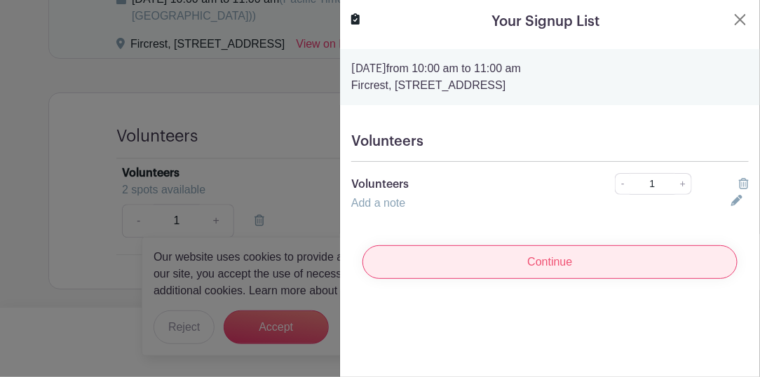
click at [620, 265] on input "Continue" at bounding box center [550, 263] width 375 height 34
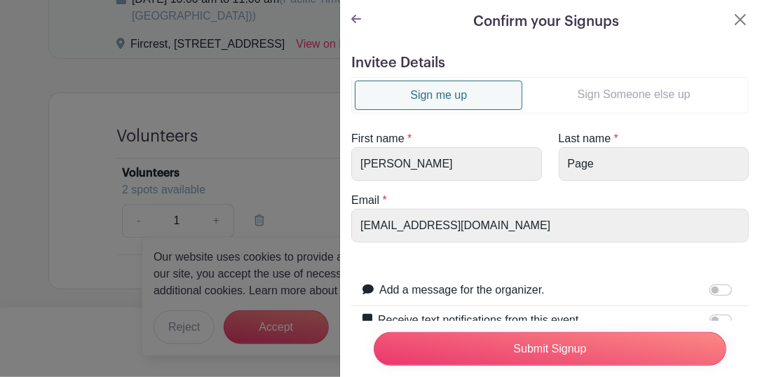
click at [630, 99] on link "Sign Someone else up" at bounding box center [634, 95] width 223 height 28
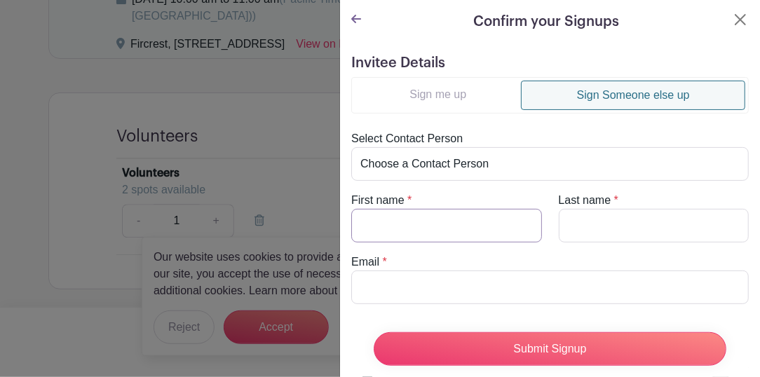
click at [466, 215] on input "First name" at bounding box center [446, 226] width 191 height 34
type input "[PERSON_NAME]"
click at [598, 229] on input "Last name" at bounding box center [654, 226] width 191 height 34
type input "Page"
click at [411, 287] on input "Email" at bounding box center [550, 288] width 398 height 34
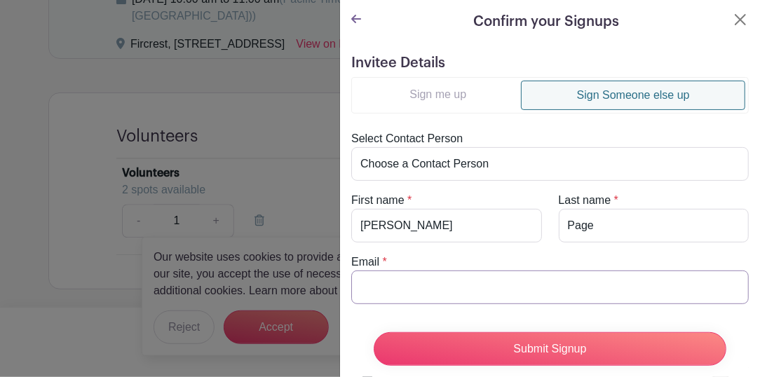
type input "[PERSON_NAME][EMAIL_ADDRESS][DOMAIN_NAME]"
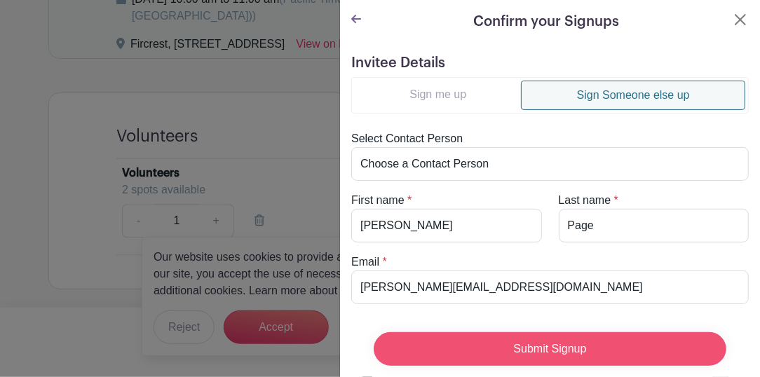
click at [570, 341] on input "Submit Signup" at bounding box center [550, 350] width 353 height 34
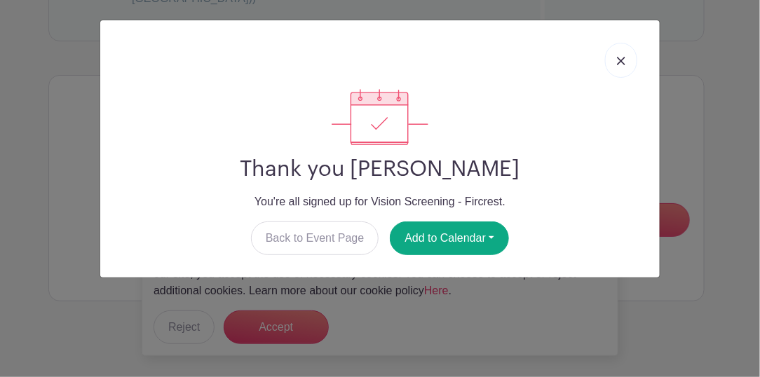
click at [613, 63] on link at bounding box center [621, 60] width 32 height 35
